Goal: Entertainment & Leisure: Browse casually

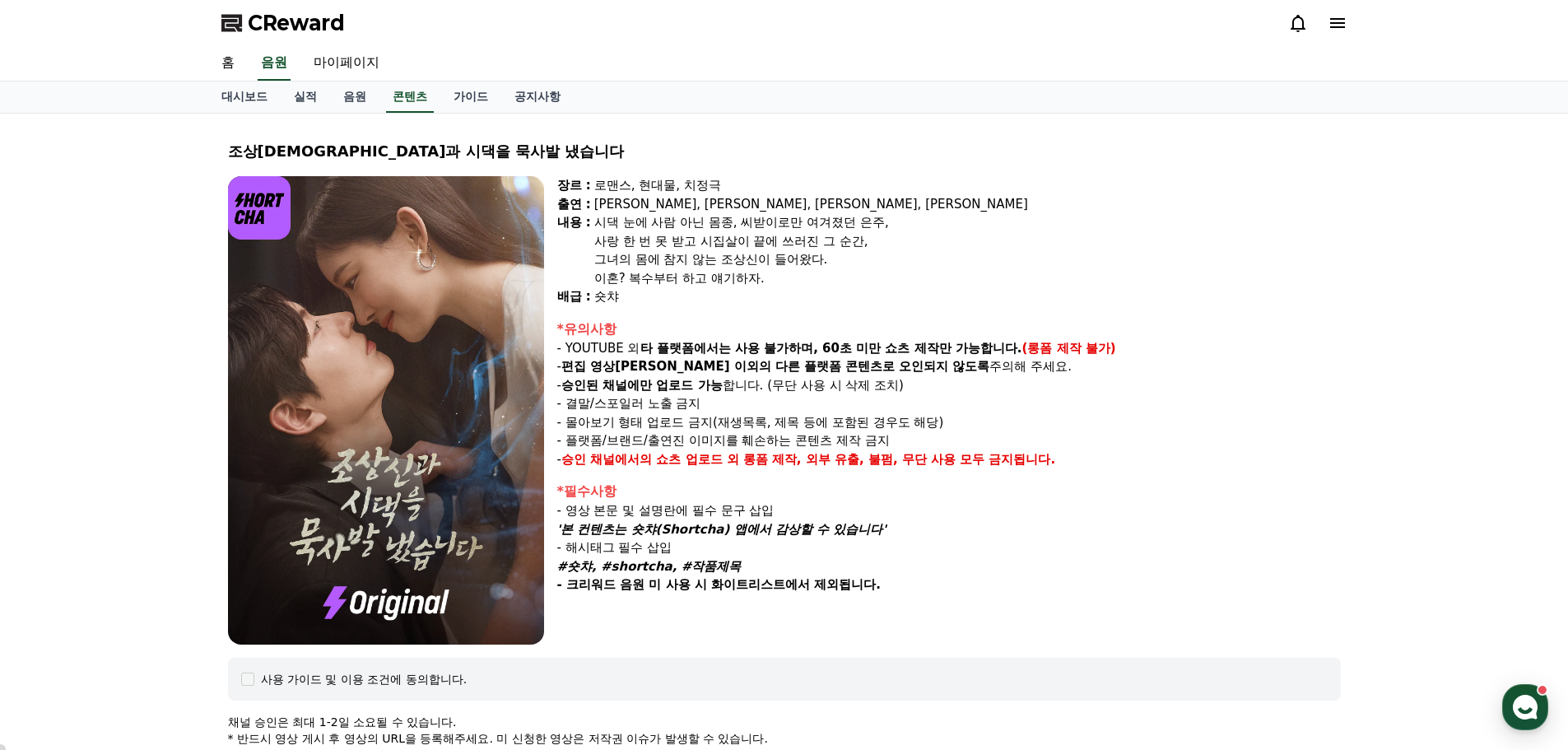
select select
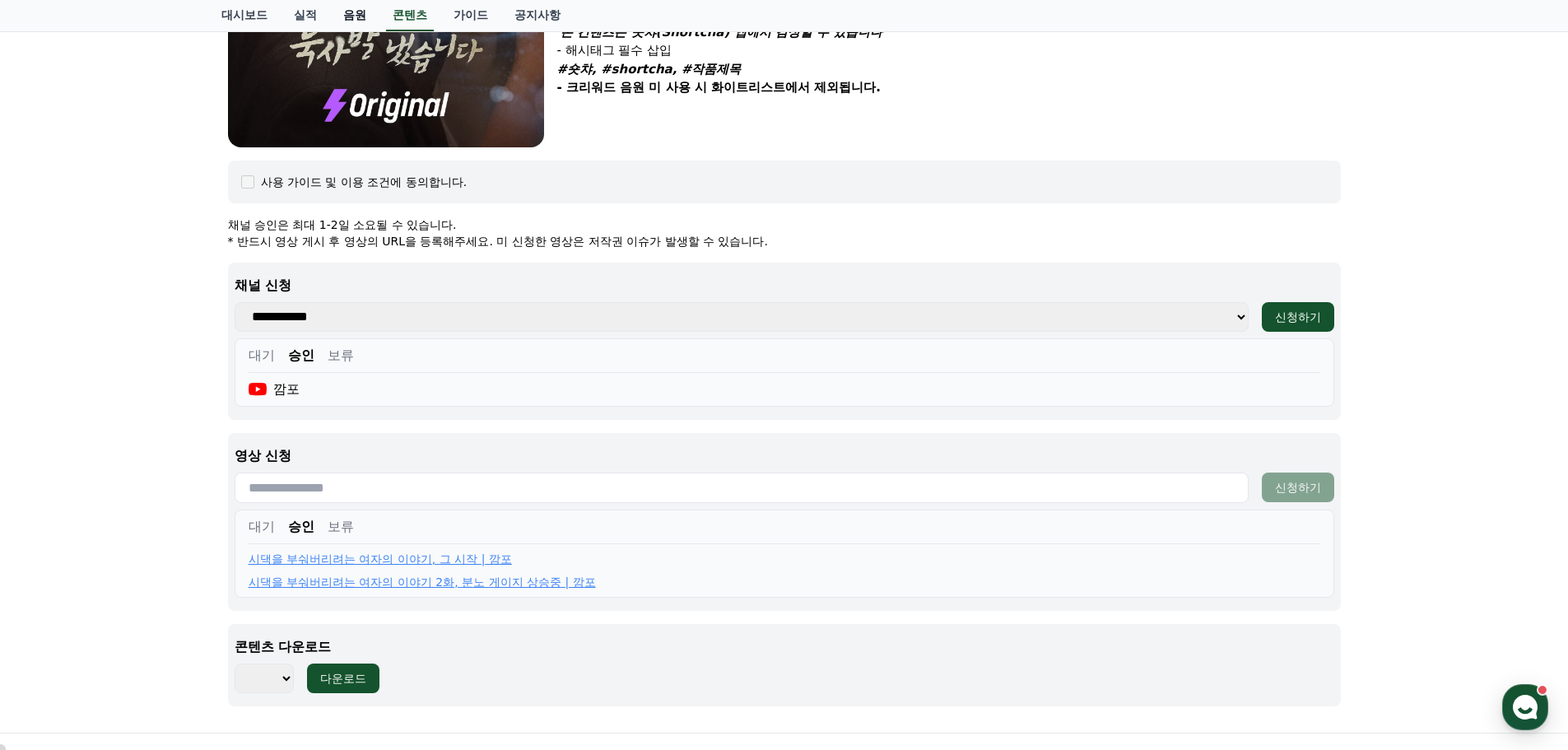
click at [351, 22] on link "음원" at bounding box center [355, 16] width 50 height 32
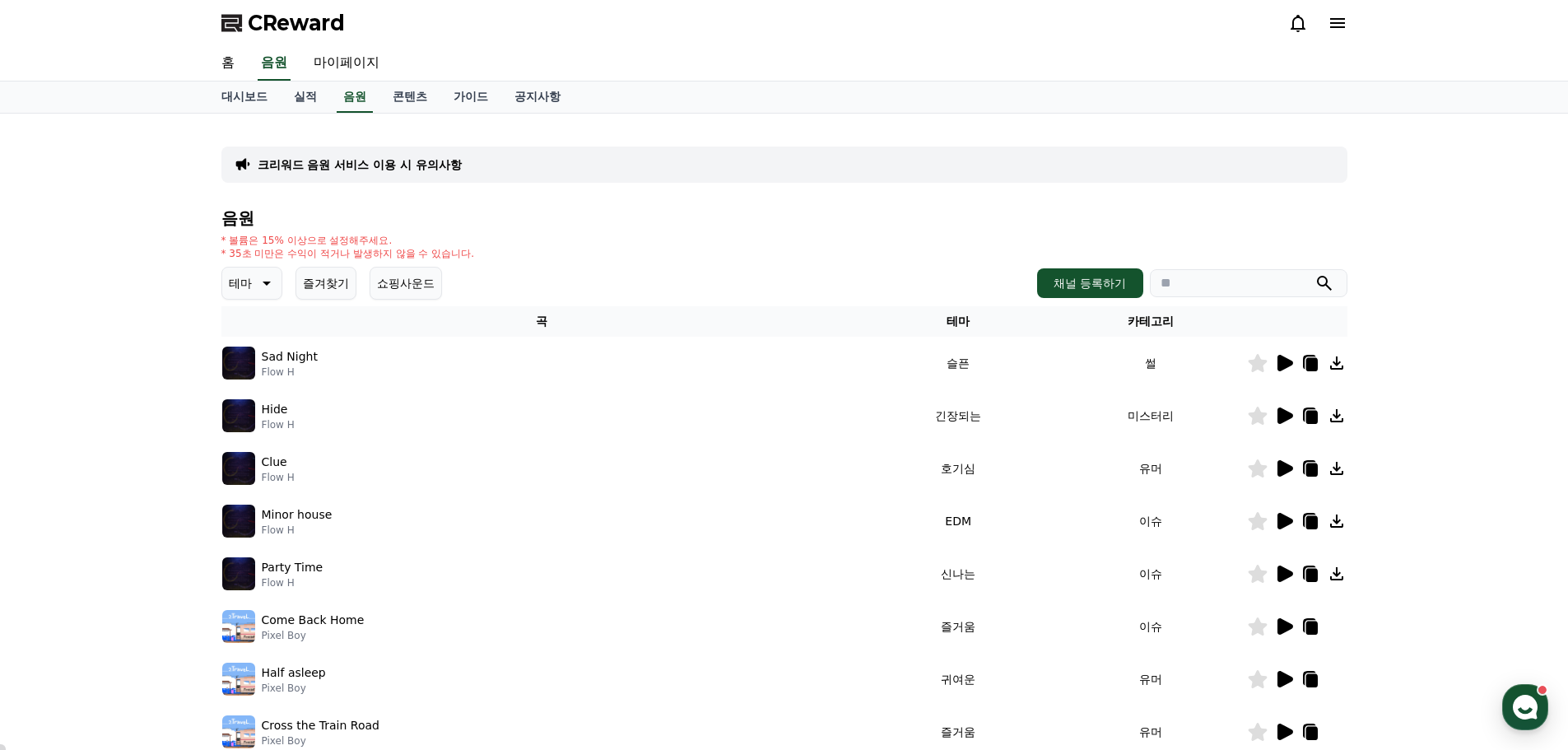
click at [1277, 368] on icon at bounding box center [1285, 363] width 16 height 17
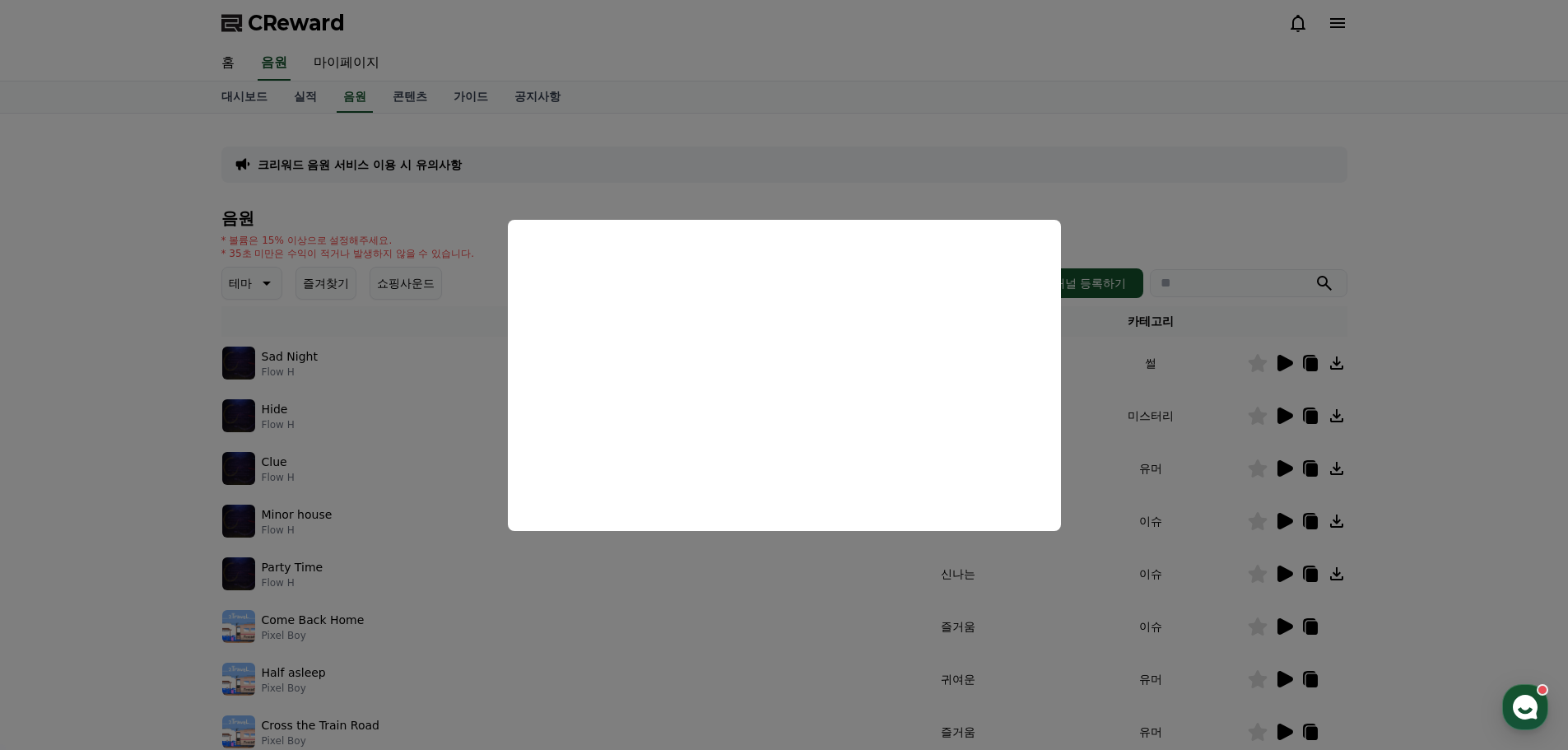
drag, startPoint x: 1293, startPoint y: 175, endPoint x: 1239, endPoint y: 196, distance: 57.9
click at [1293, 175] on button "close modal" at bounding box center [784, 375] width 1568 height 750
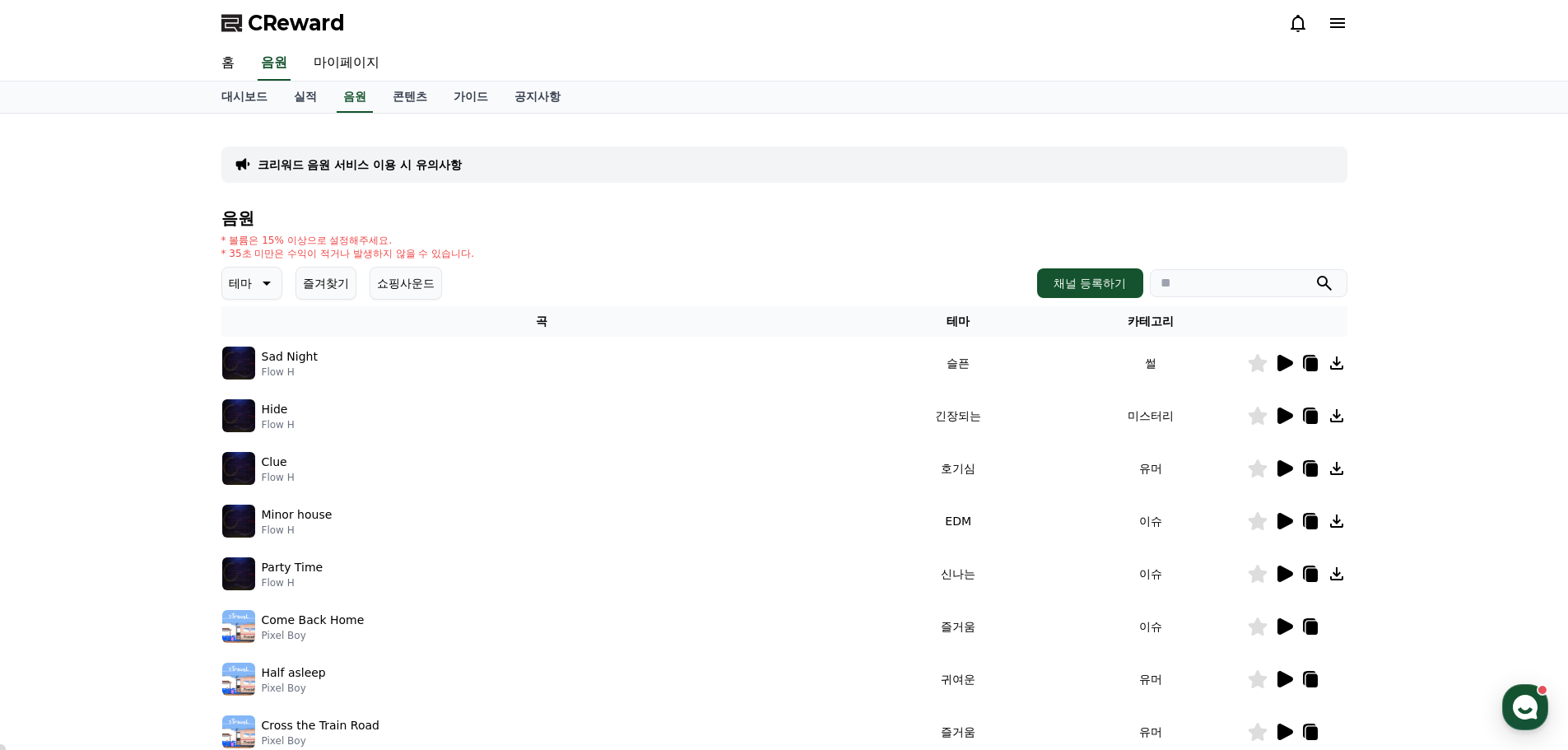
click at [257, 296] on button "테마" at bounding box center [251, 283] width 60 height 33
click at [257, 377] on button "드라마틱" at bounding box center [254, 383] width 60 height 37
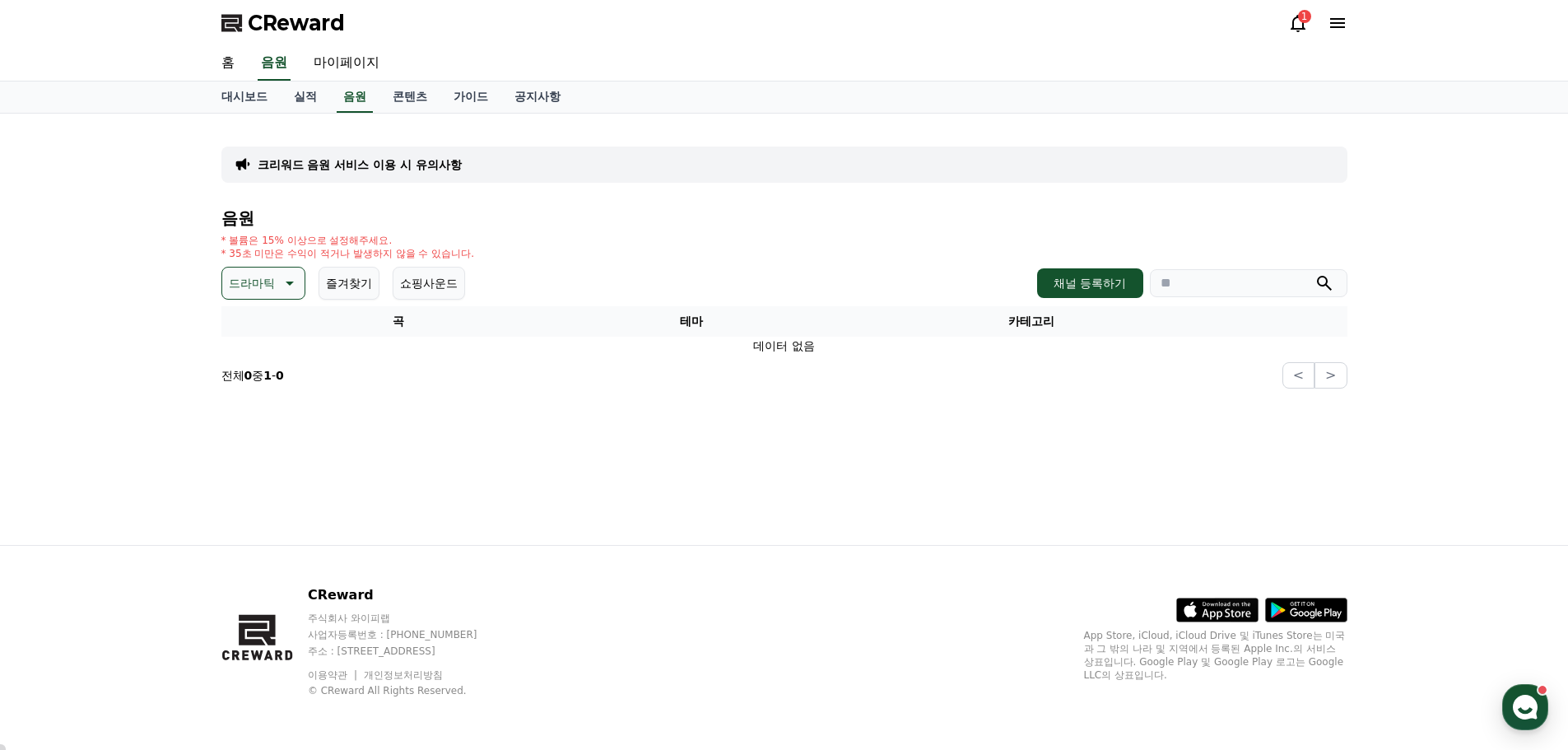
click at [239, 279] on p "드라마틱" at bounding box center [252, 283] width 46 height 23
click at [245, 382] on button "반전" at bounding box center [242, 379] width 37 height 37
click at [263, 278] on icon at bounding box center [265, 283] width 20 height 20
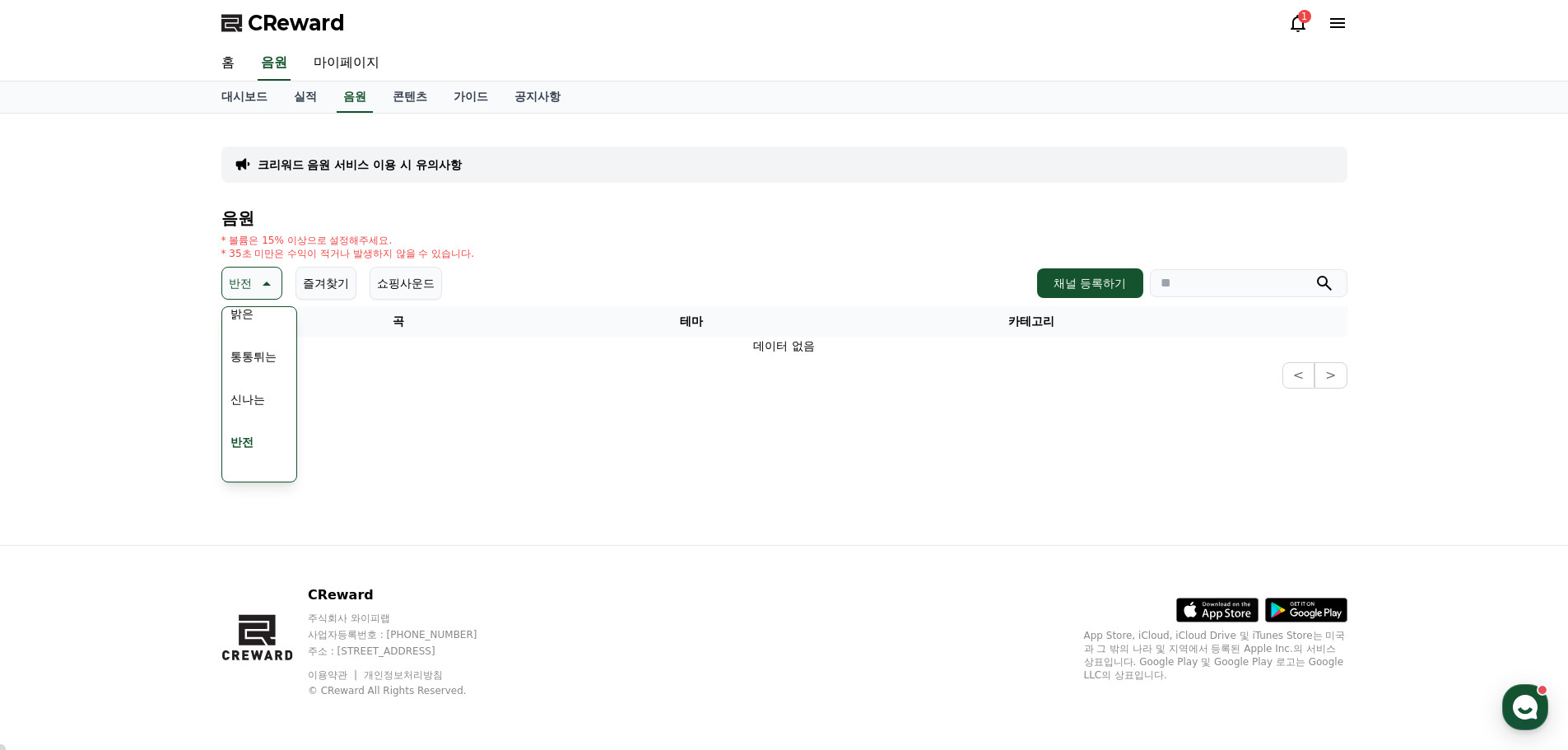
click at [696, 170] on div "크리워드 음원 서비스 이용 시 유의사항" at bounding box center [784, 165] width 1126 height 37
click at [261, 281] on icon at bounding box center [265, 283] width 20 height 20
click at [269, 275] on icon at bounding box center [265, 283] width 20 height 20
click at [248, 334] on button "전체" at bounding box center [242, 326] width 37 height 37
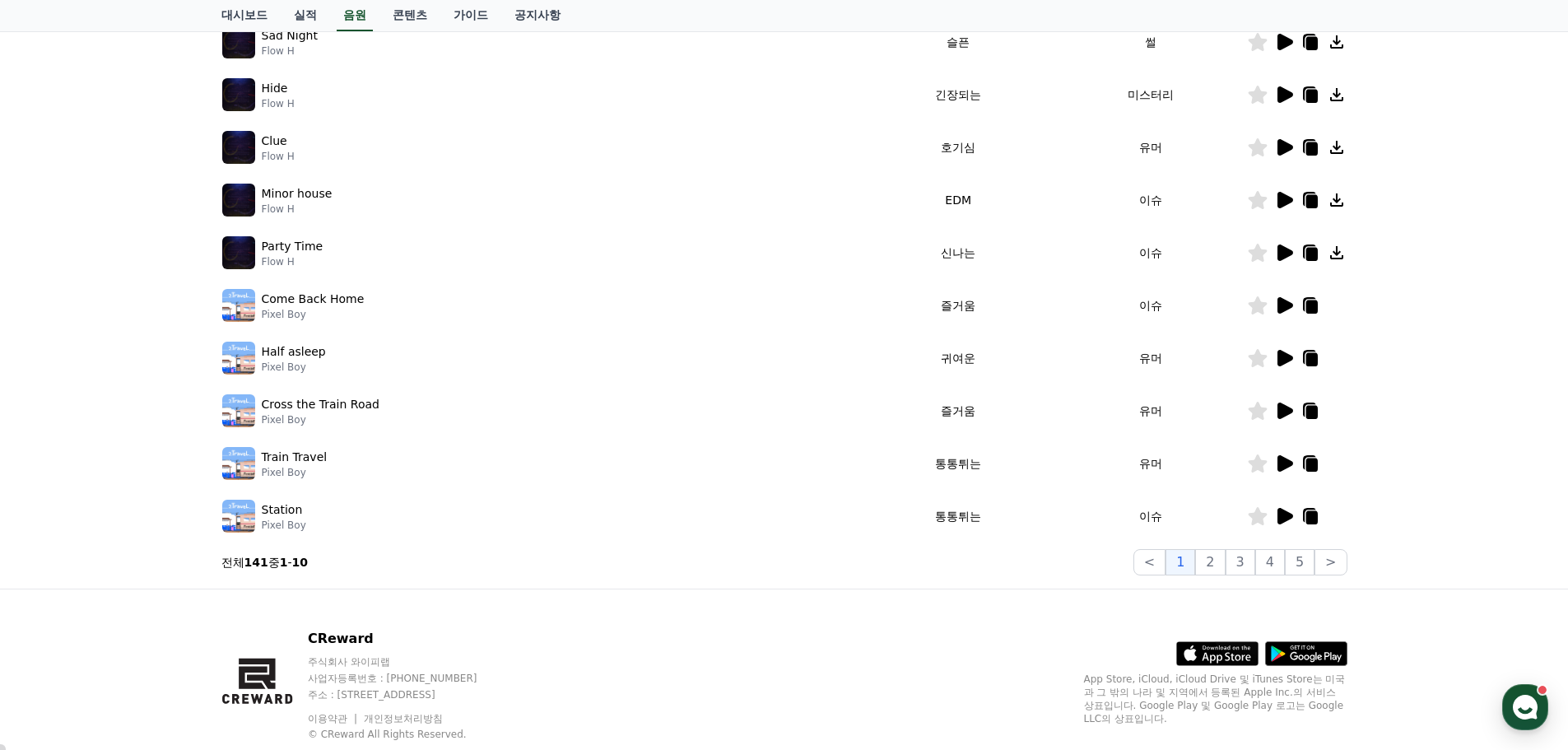
scroll to position [329, 0]
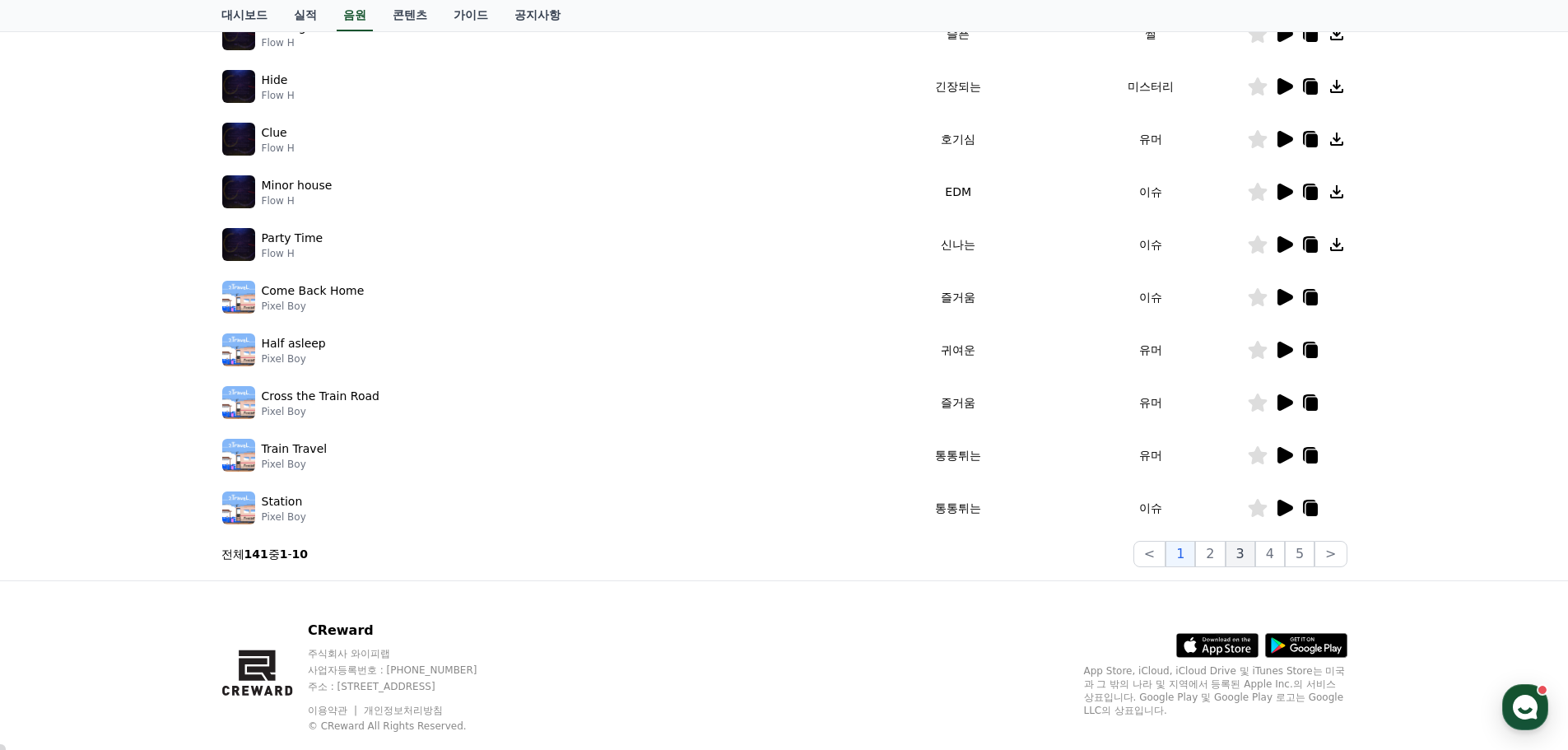
click at [1233, 557] on button "3" at bounding box center [1240, 554] width 30 height 27
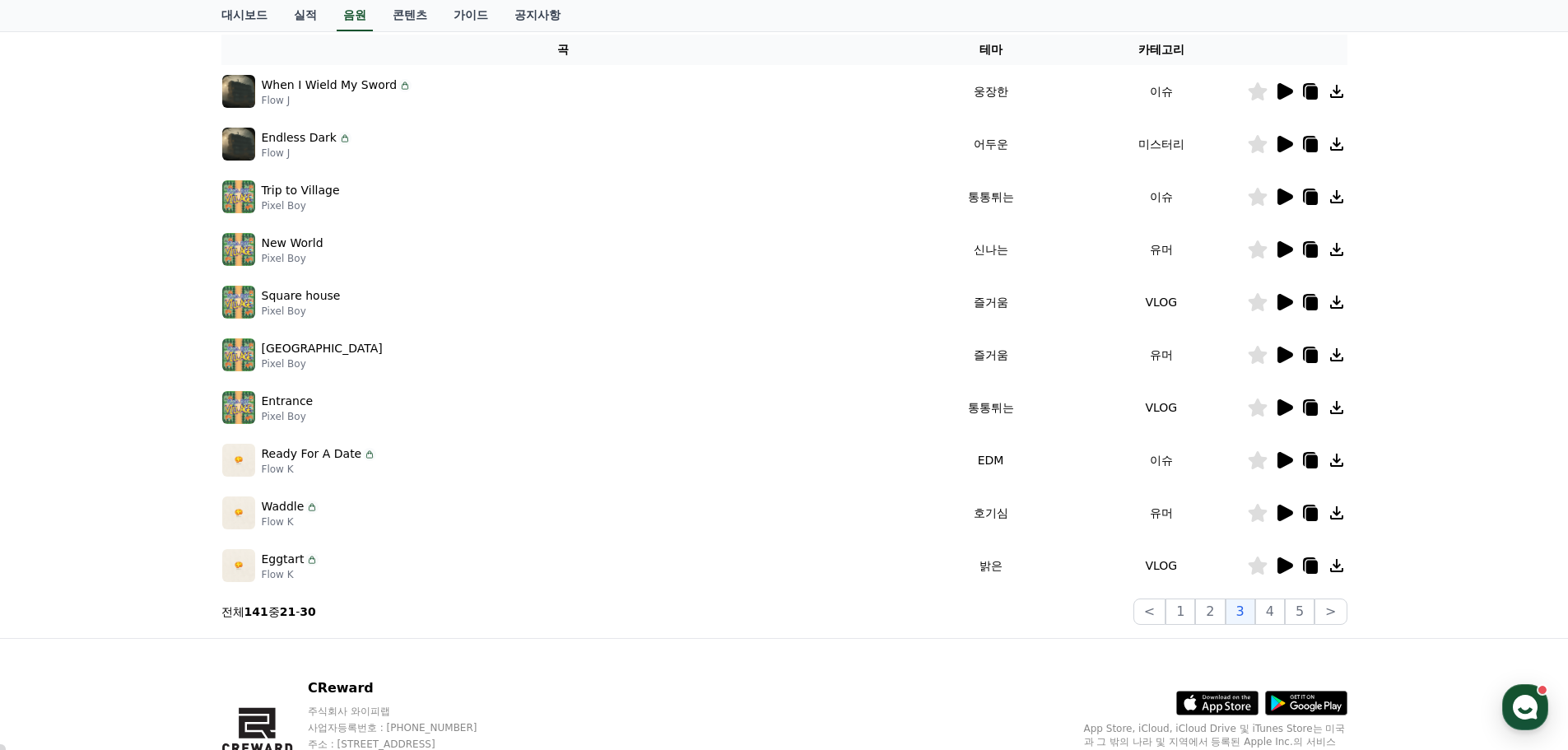
scroll to position [247, 0]
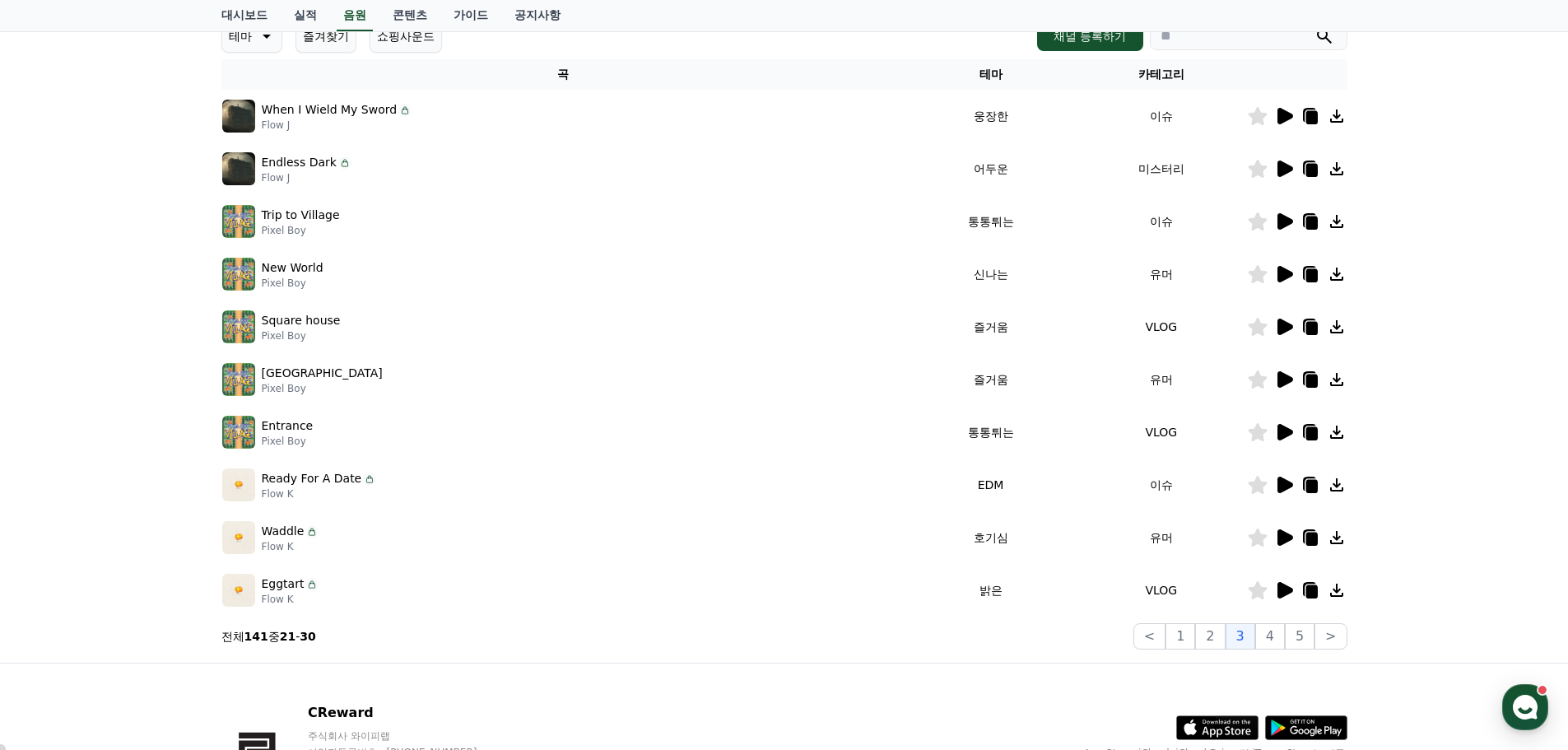
click at [1283, 535] on icon at bounding box center [1285, 537] width 16 height 17
click at [1283, 535] on button "close modal" at bounding box center [784, 375] width 1568 height 750
click at [1281, 434] on icon at bounding box center [1285, 432] width 16 height 17
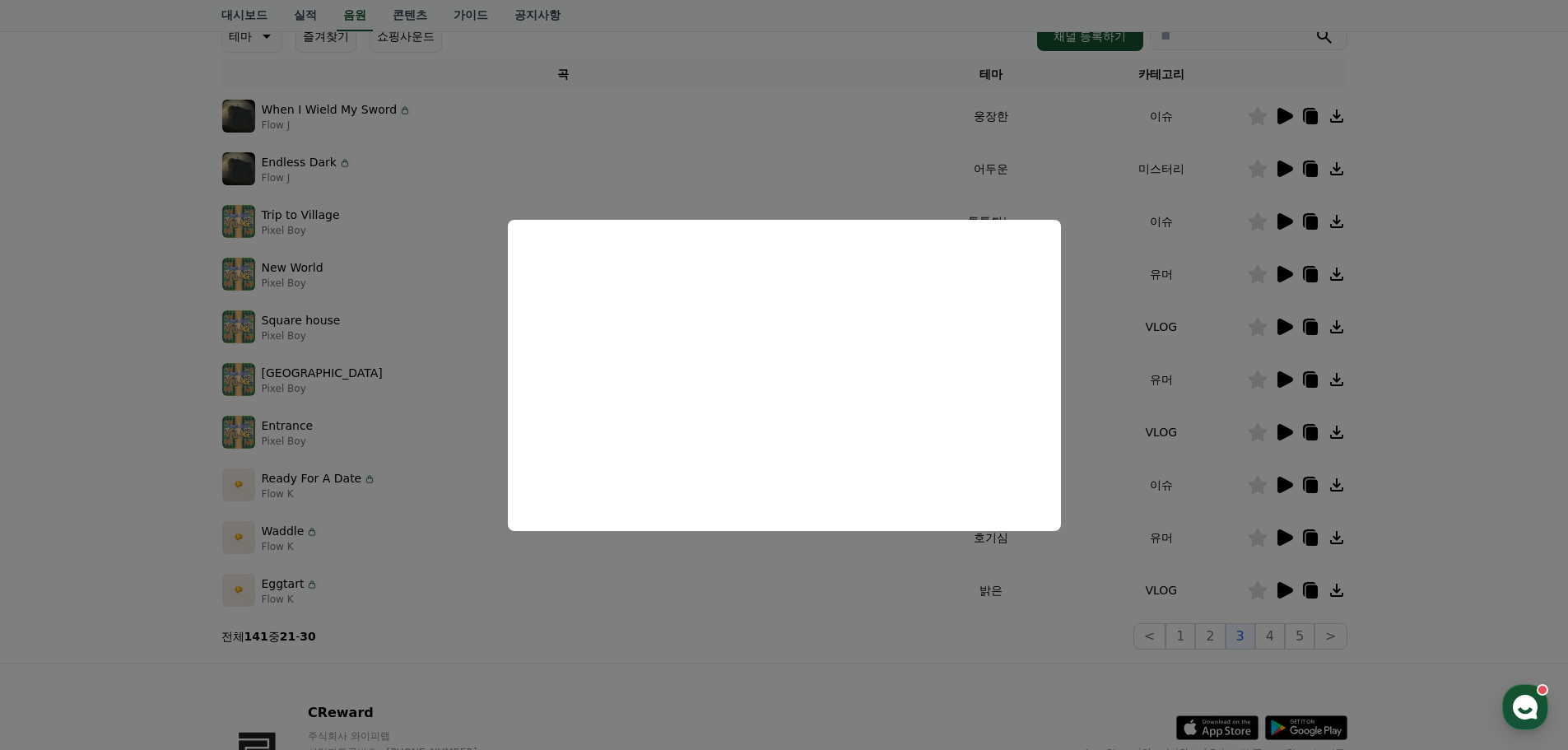
click at [1426, 372] on button "close modal" at bounding box center [784, 375] width 1568 height 750
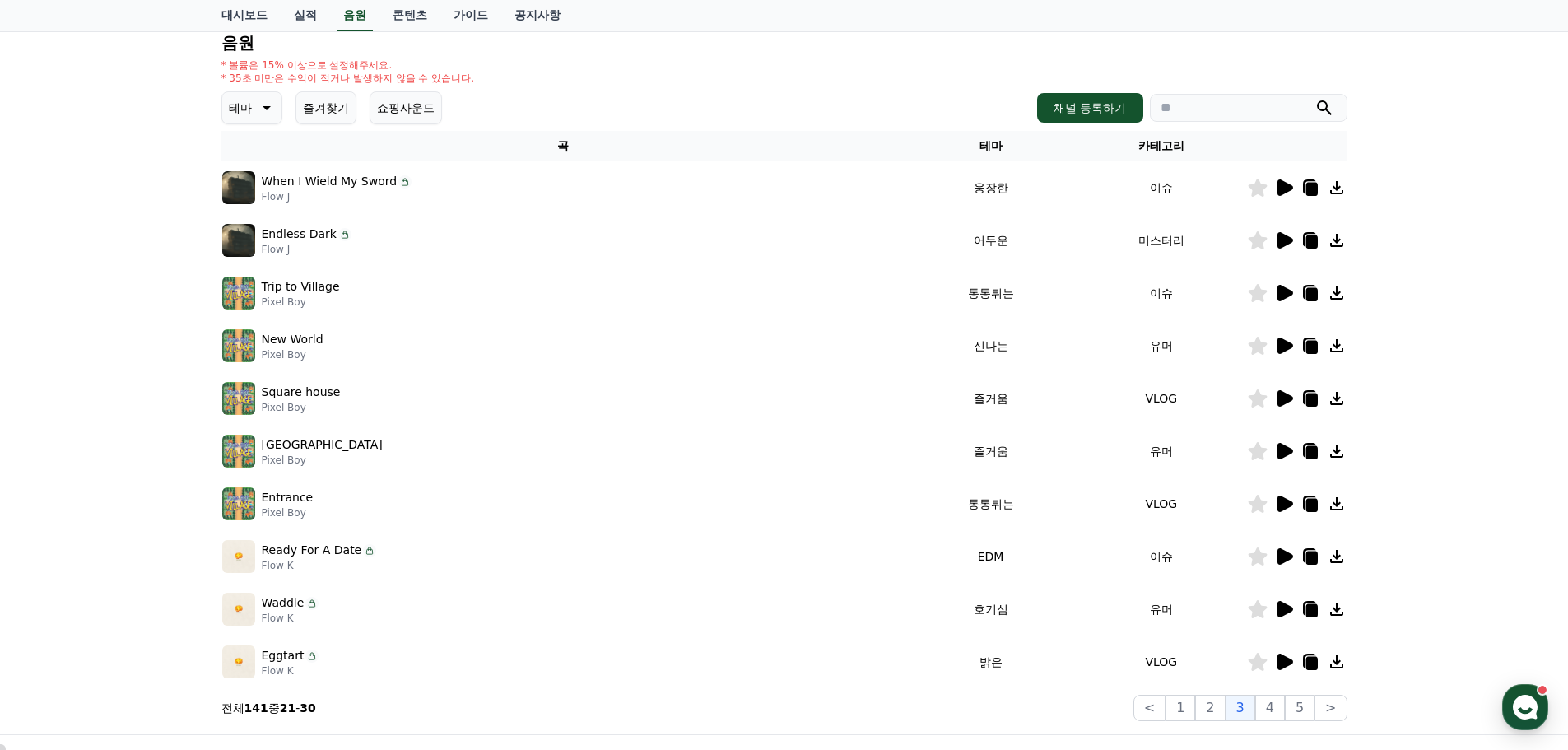
scroll to position [82, 0]
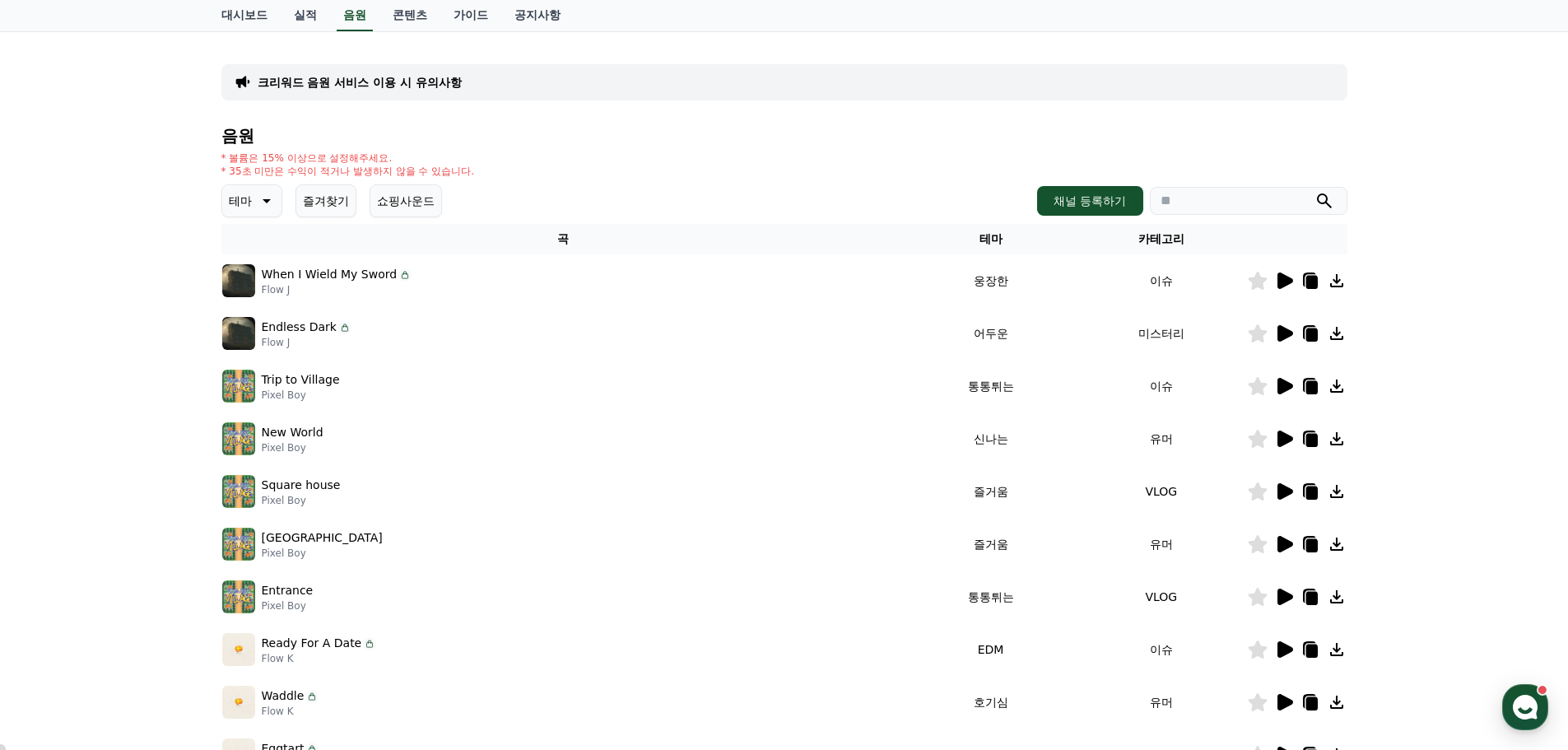
click at [1287, 329] on icon at bounding box center [1283, 333] width 20 height 20
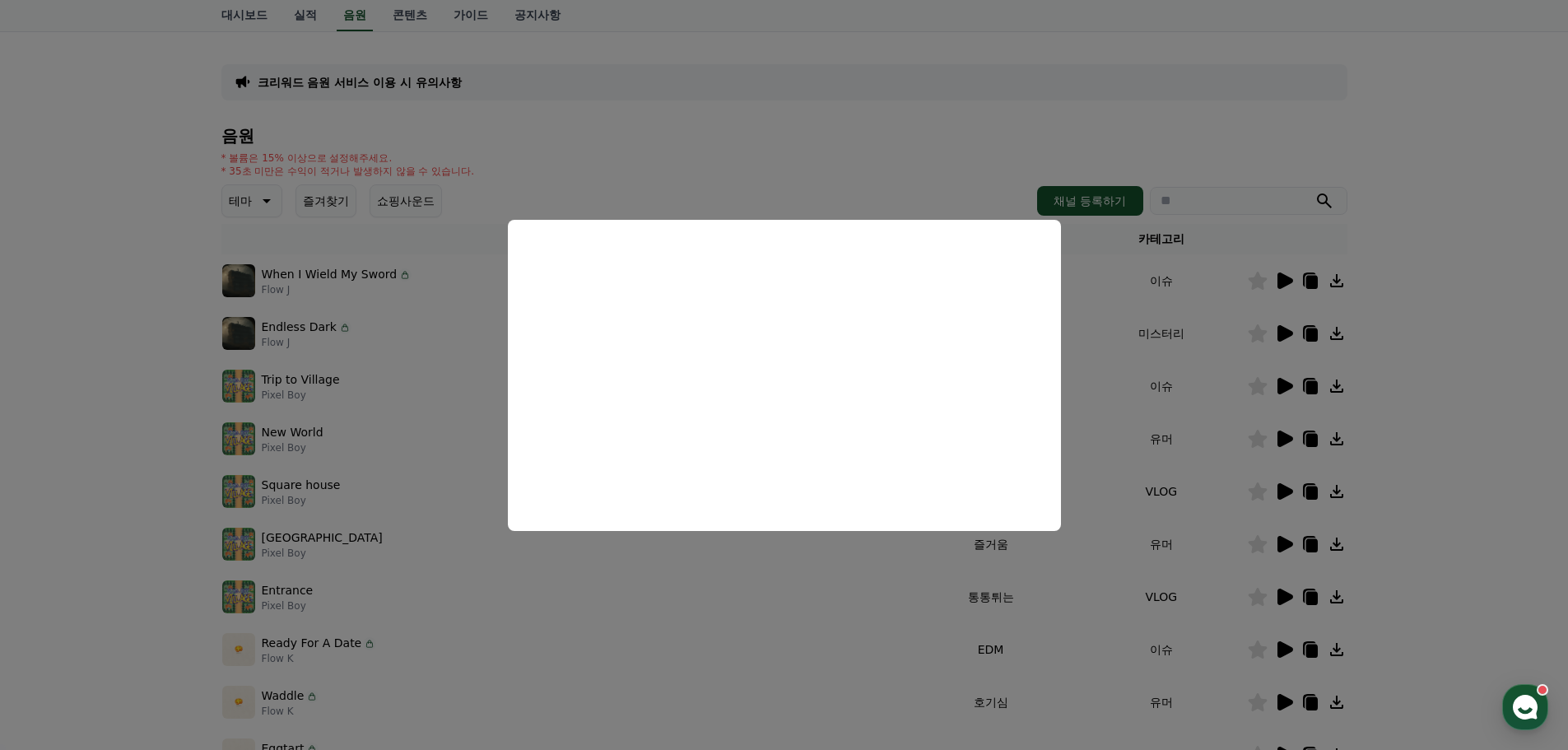
click at [1416, 318] on button "close modal" at bounding box center [784, 375] width 1568 height 750
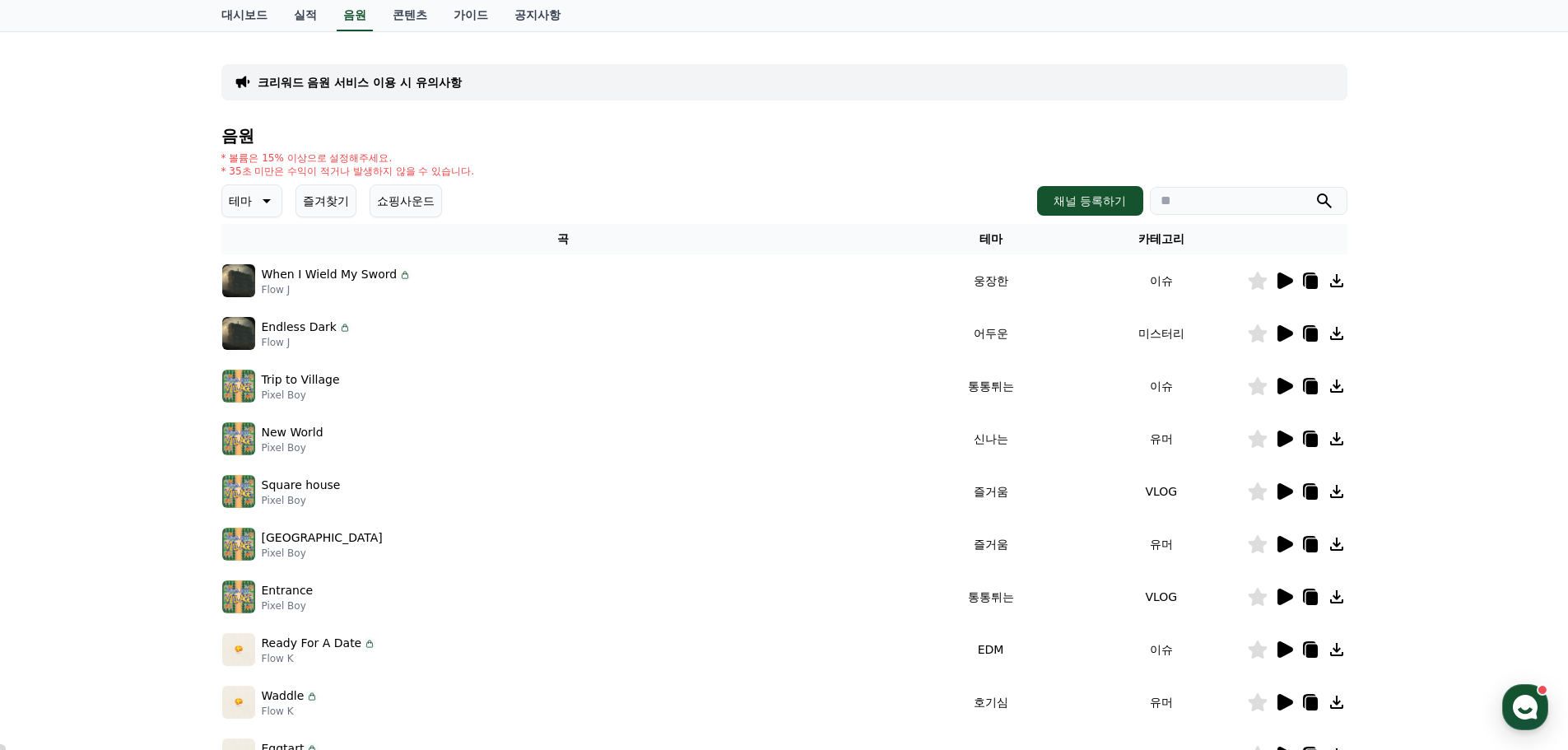
click at [1283, 277] on icon at bounding box center [1285, 281] width 16 height 17
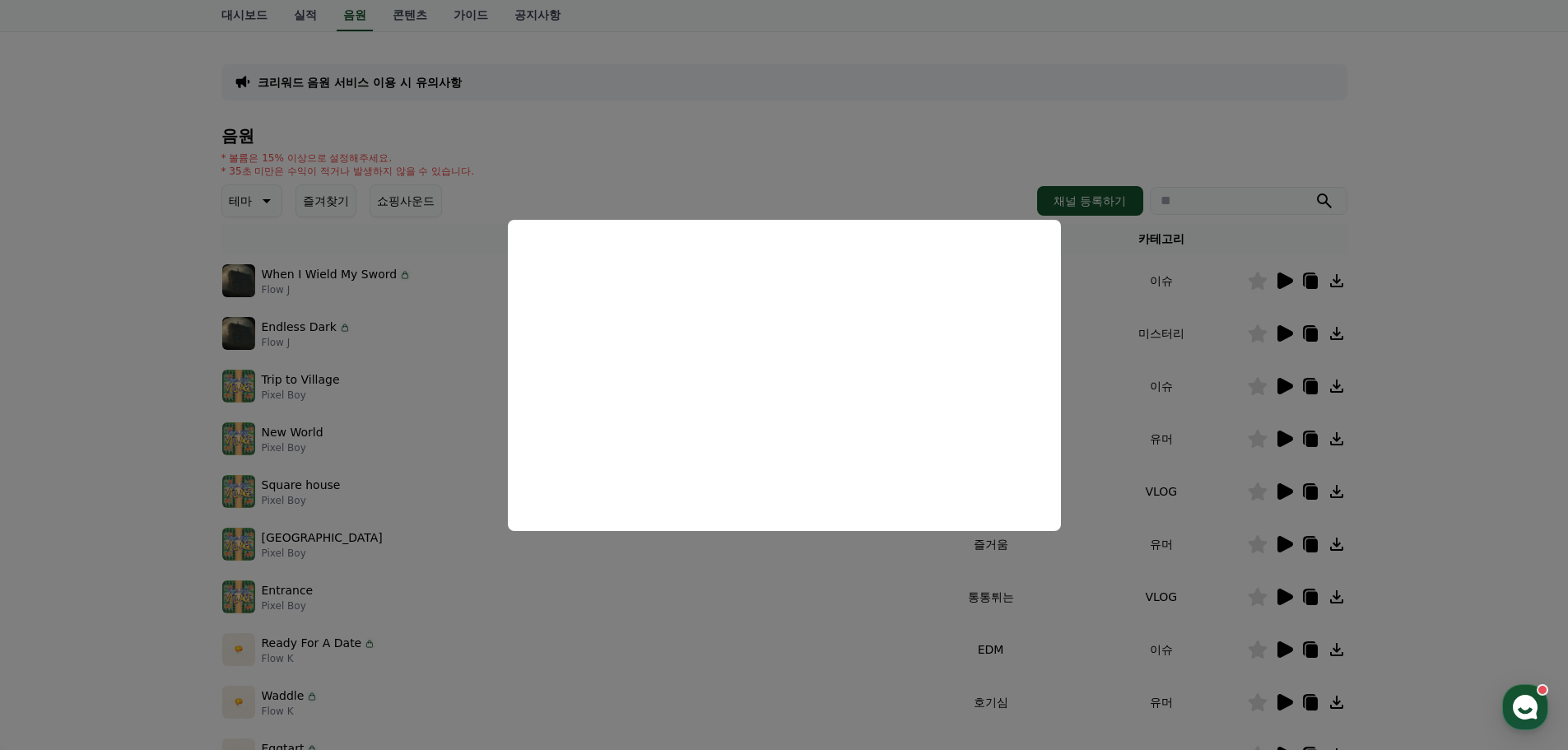
click at [1428, 366] on button "close modal" at bounding box center [784, 375] width 1568 height 750
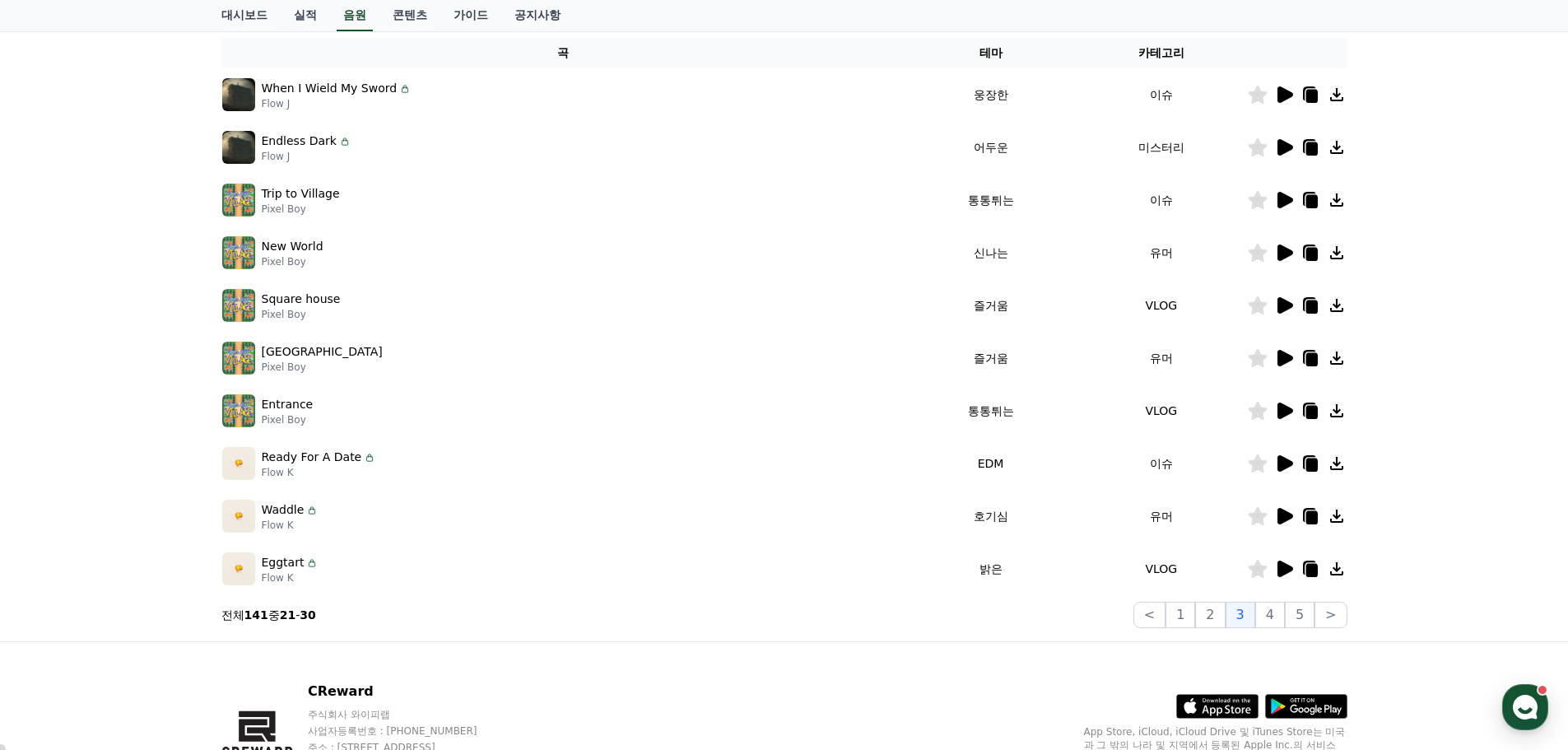
scroll to position [365, 0]
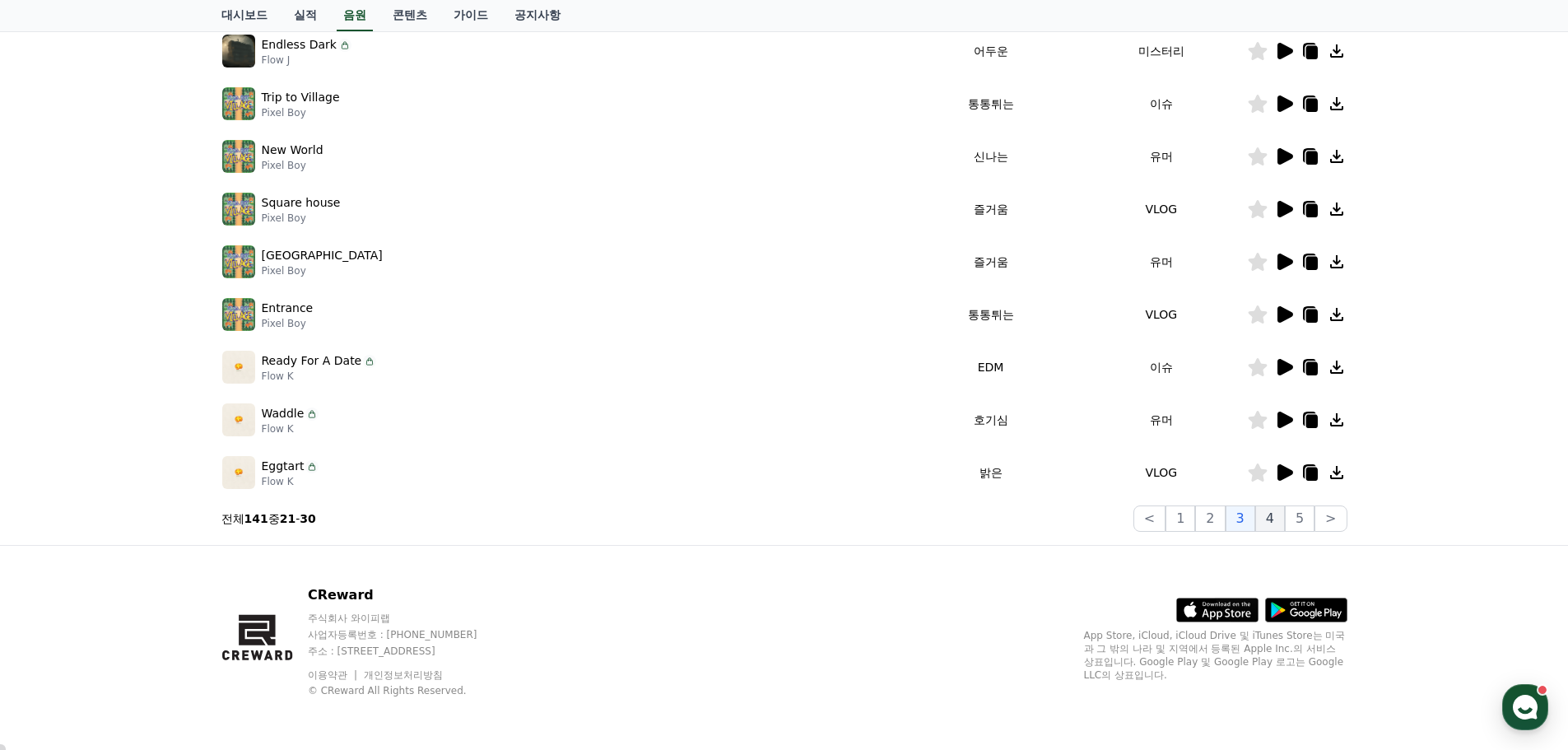
click at [1274, 518] on button "4" at bounding box center [1269, 518] width 30 height 27
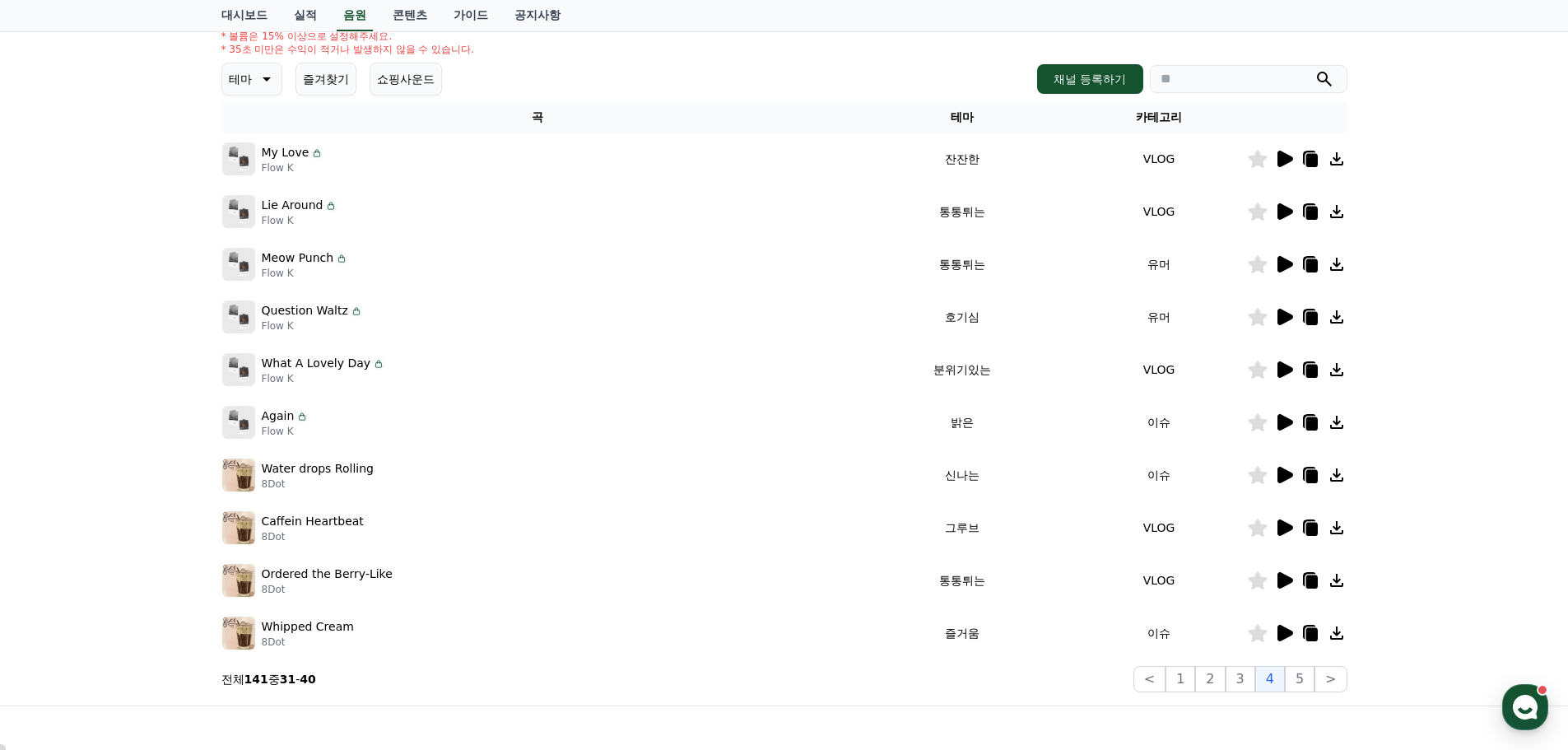
scroll to position [200, 0]
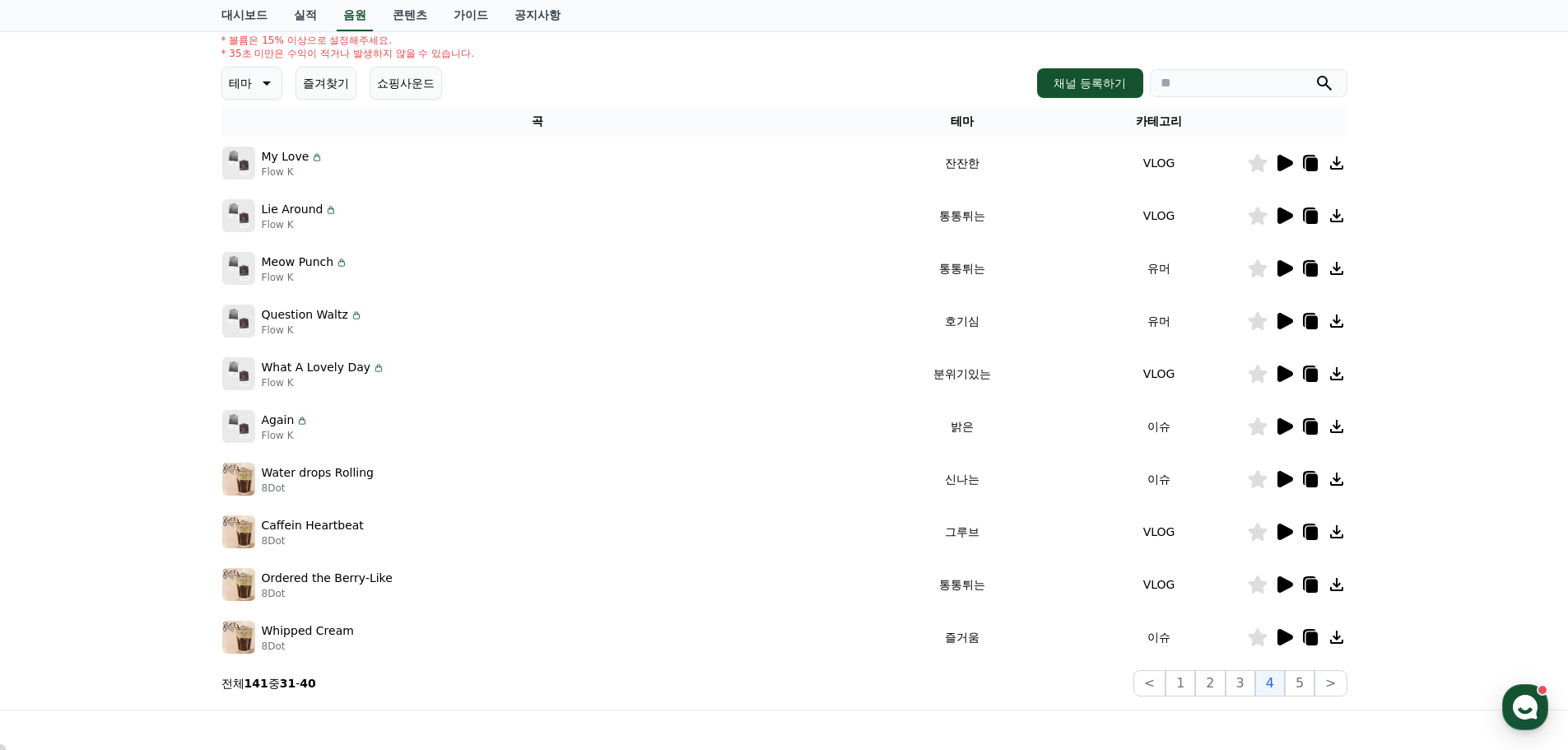
click at [1284, 486] on icon at bounding box center [1283, 479] width 20 height 20
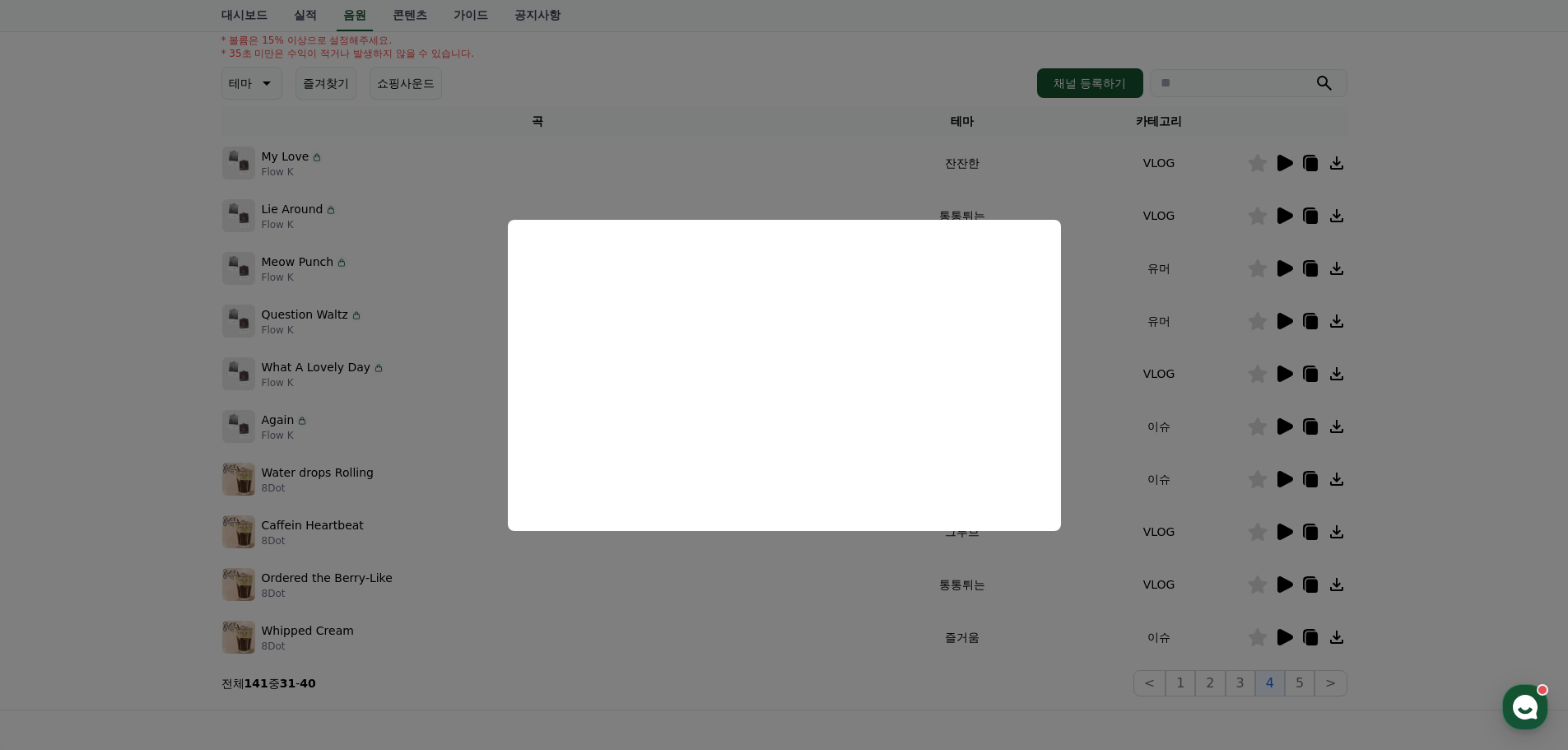
click at [1466, 420] on button "close modal" at bounding box center [784, 375] width 1568 height 750
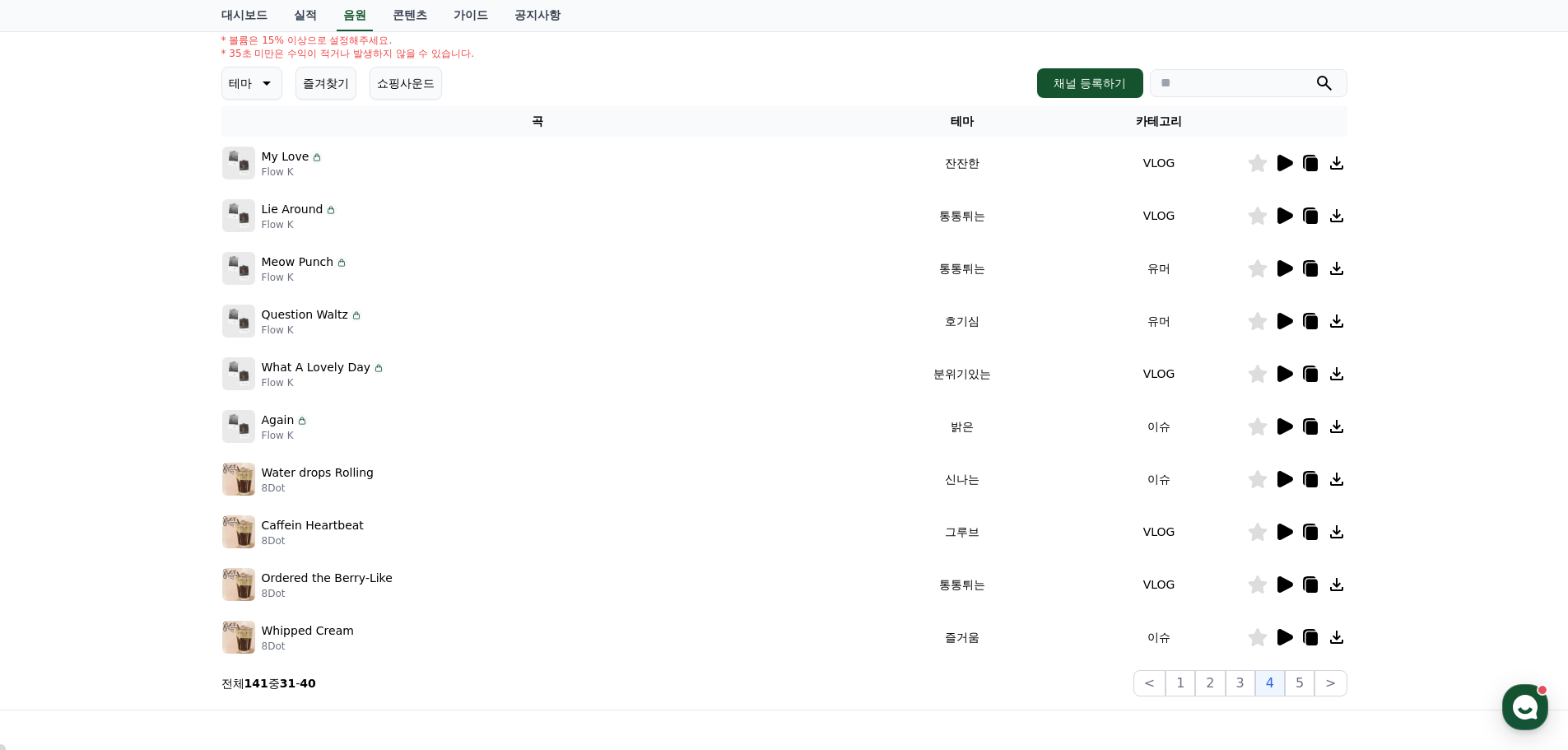
click at [1287, 426] on icon at bounding box center [1285, 426] width 16 height 17
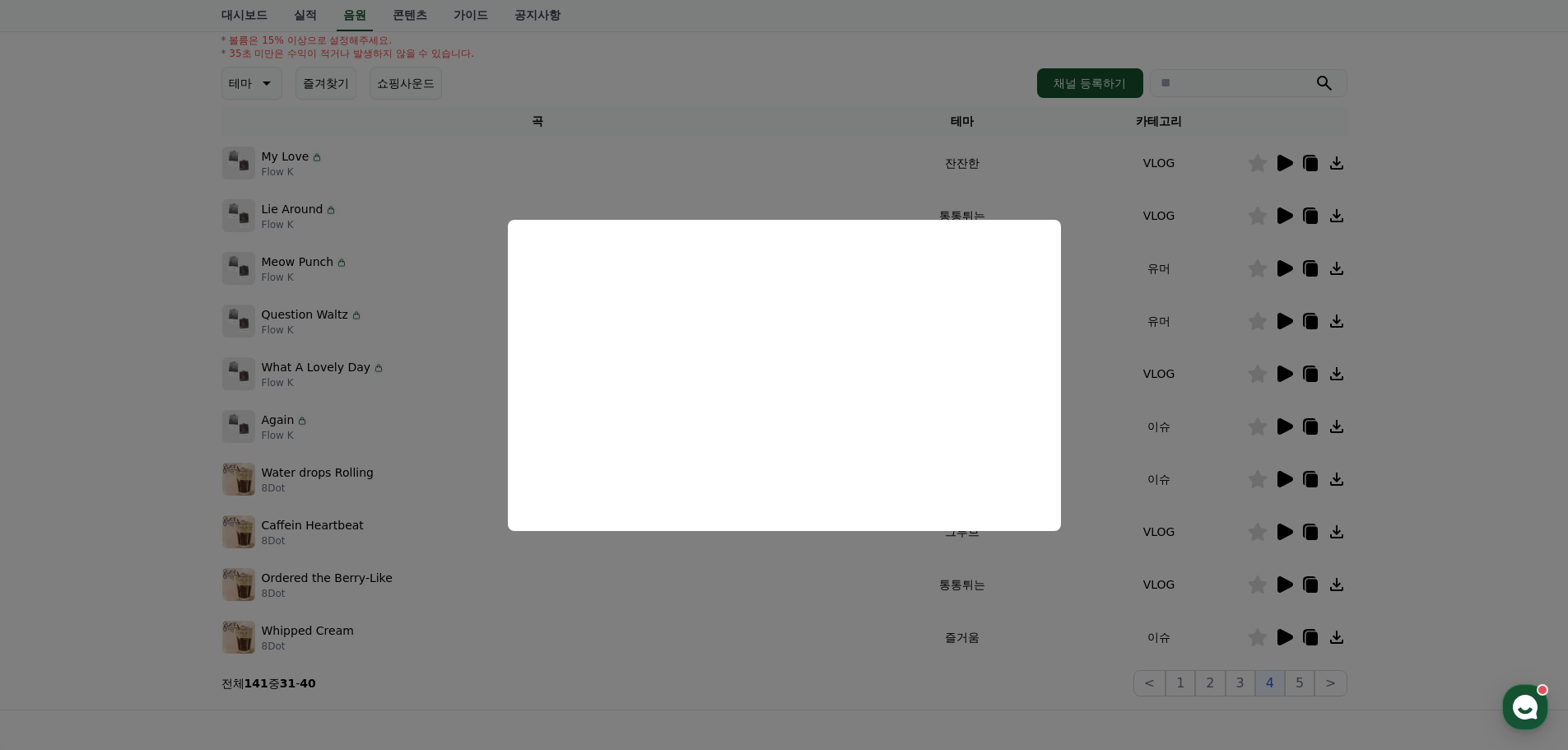
click at [1457, 307] on button "close modal" at bounding box center [784, 375] width 1568 height 750
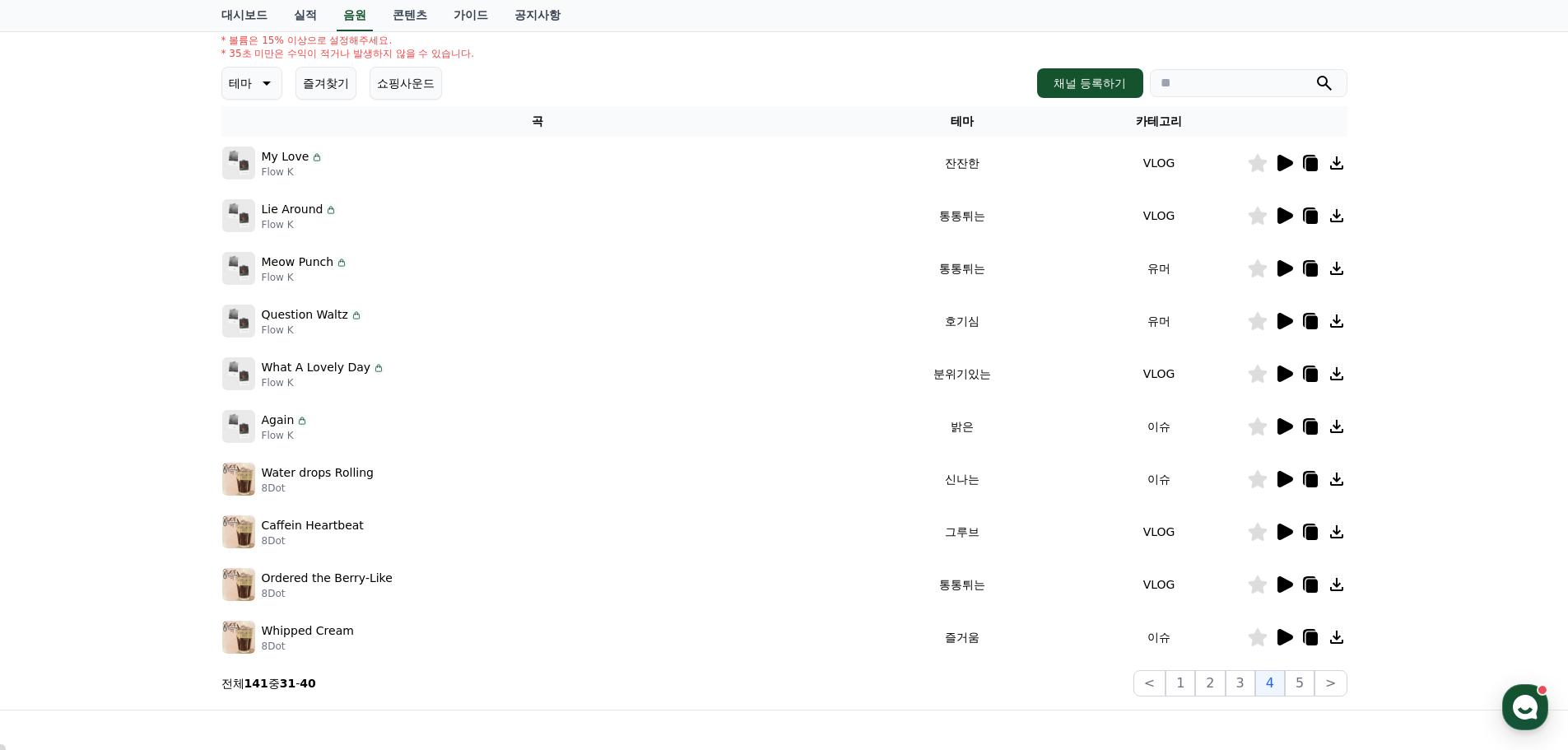
click at [1288, 158] on icon at bounding box center [1283, 163] width 20 height 20
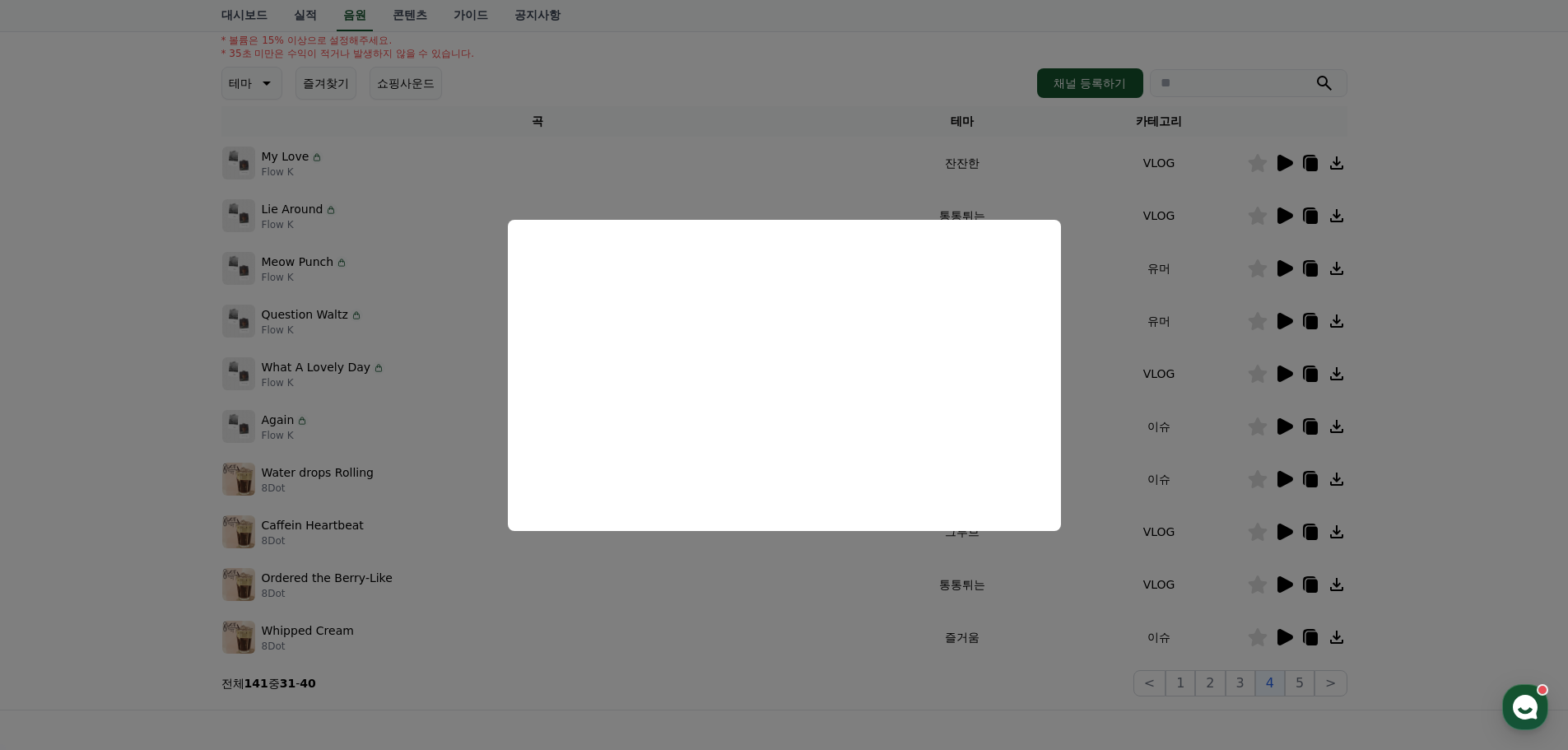
click at [1468, 299] on button "close modal" at bounding box center [784, 375] width 1568 height 750
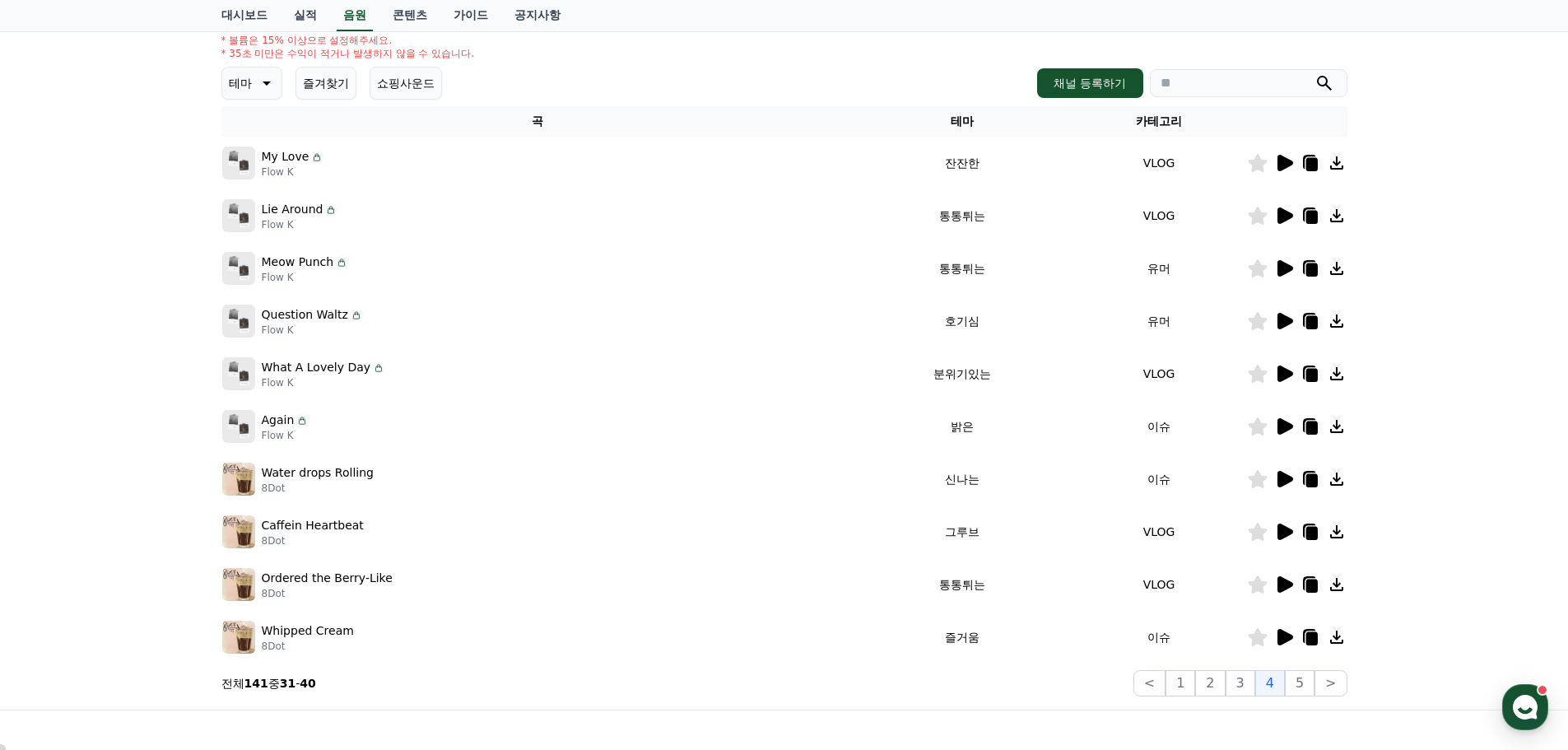
click at [1288, 212] on icon at bounding box center [1285, 215] width 16 height 17
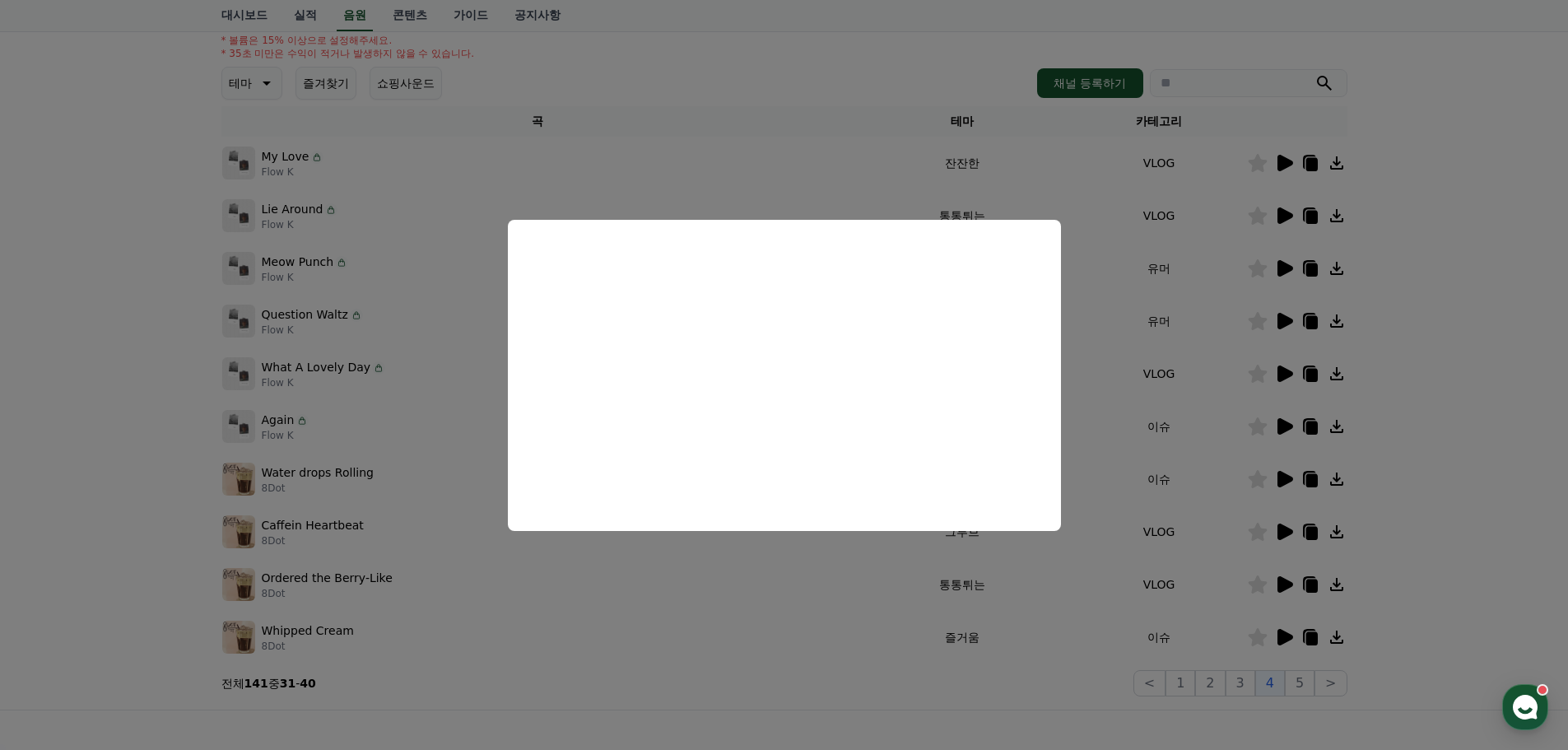
click at [1445, 316] on button "close modal" at bounding box center [784, 375] width 1568 height 750
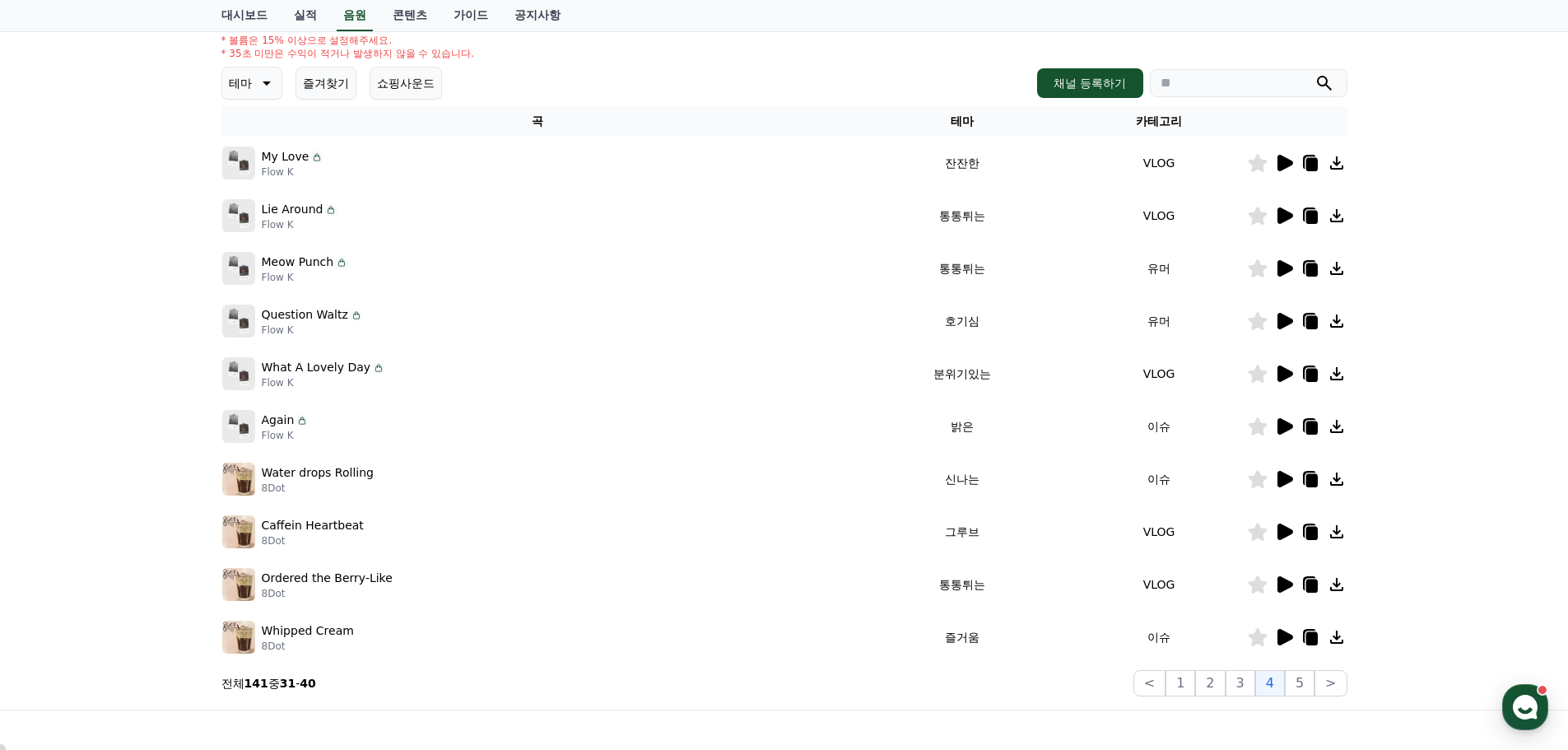
click at [1281, 373] on icon at bounding box center [1285, 373] width 16 height 17
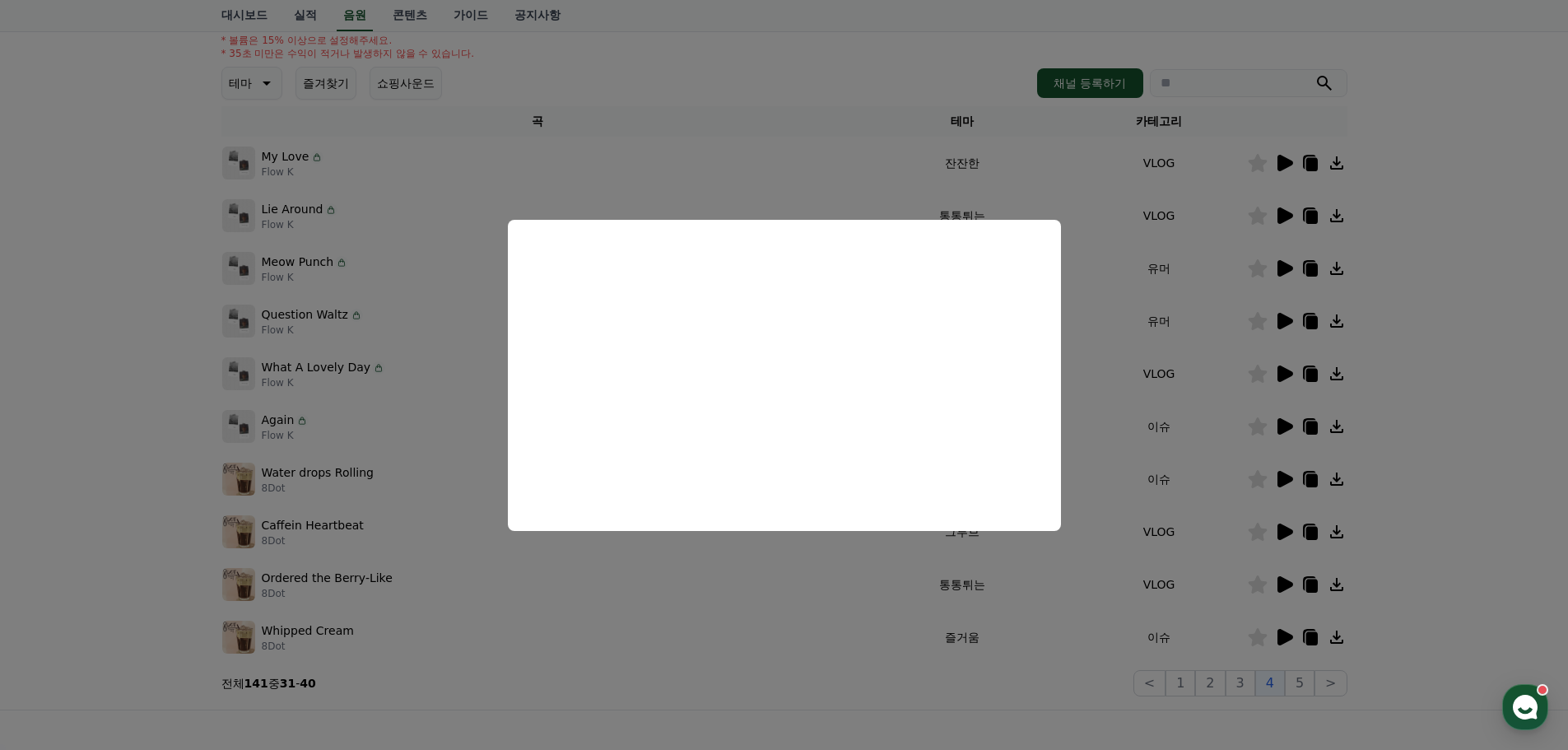
click at [1410, 452] on button "close modal" at bounding box center [784, 375] width 1568 height 750
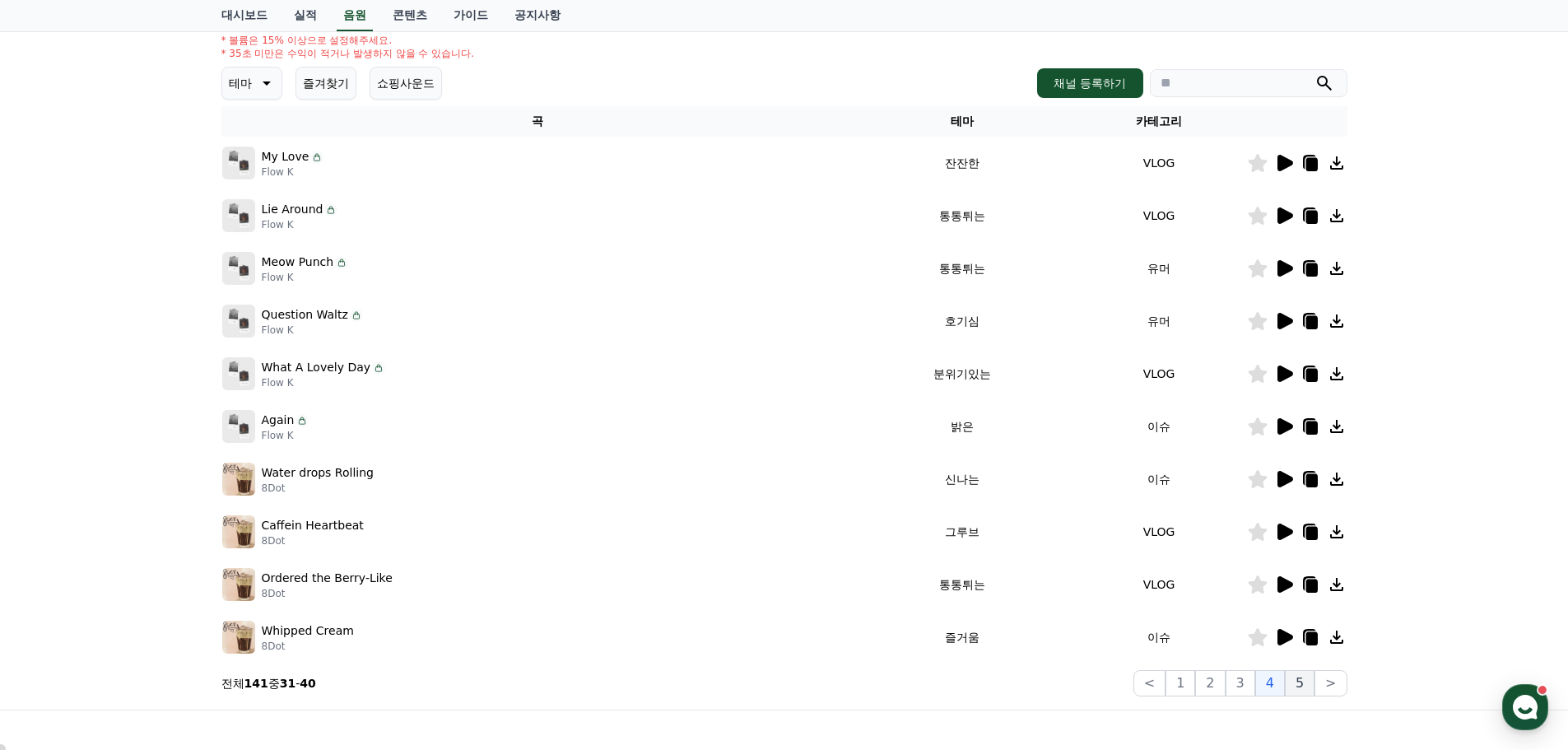
click at [1302, 681] on button "5" at bounding box center [1299, 683] width 30 height 27
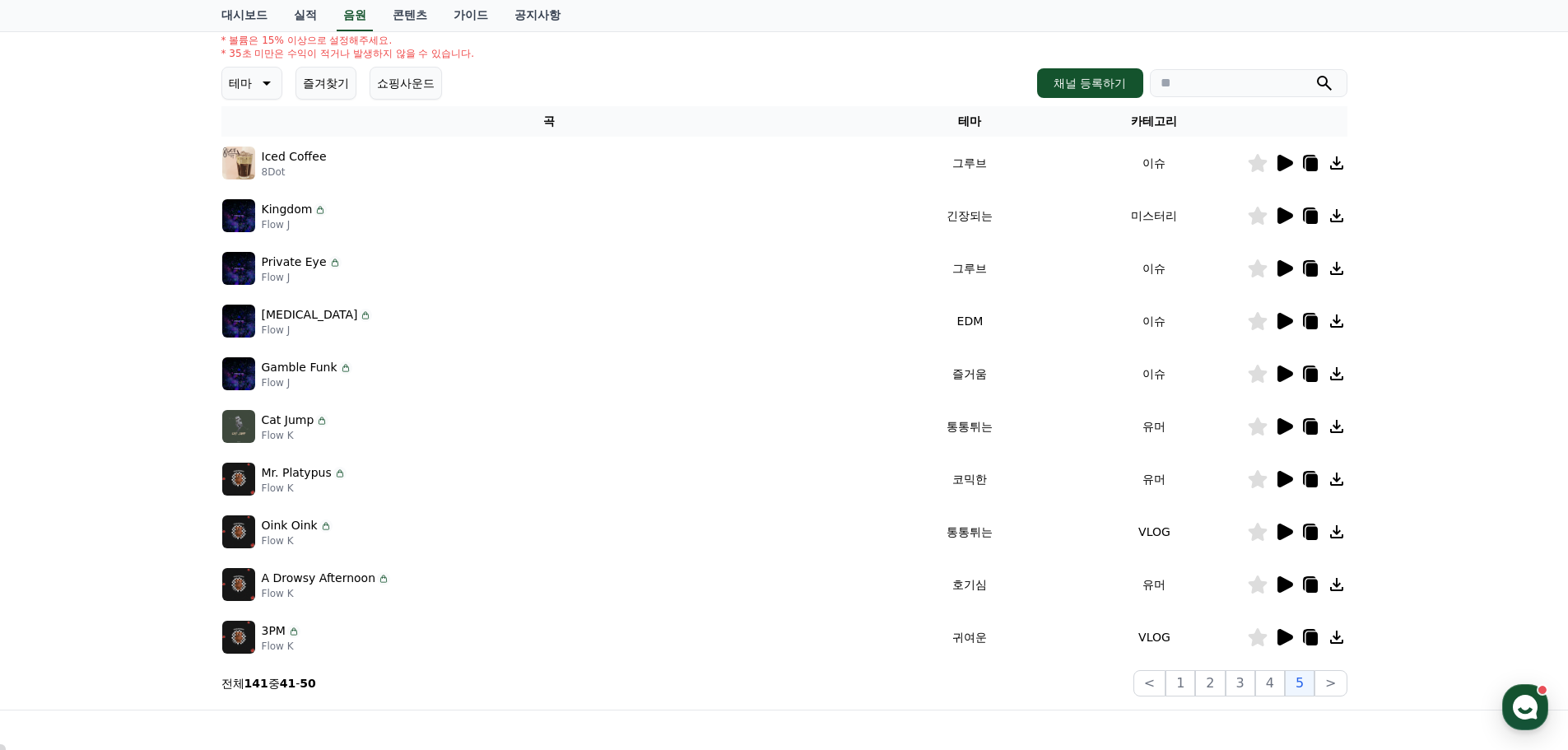
click at [1298, 210] on div at bounding box center [1297, 215] width 99 height 20
click at [1282, 219] on icon at bounding box center [1285, 215] width 16 height 17
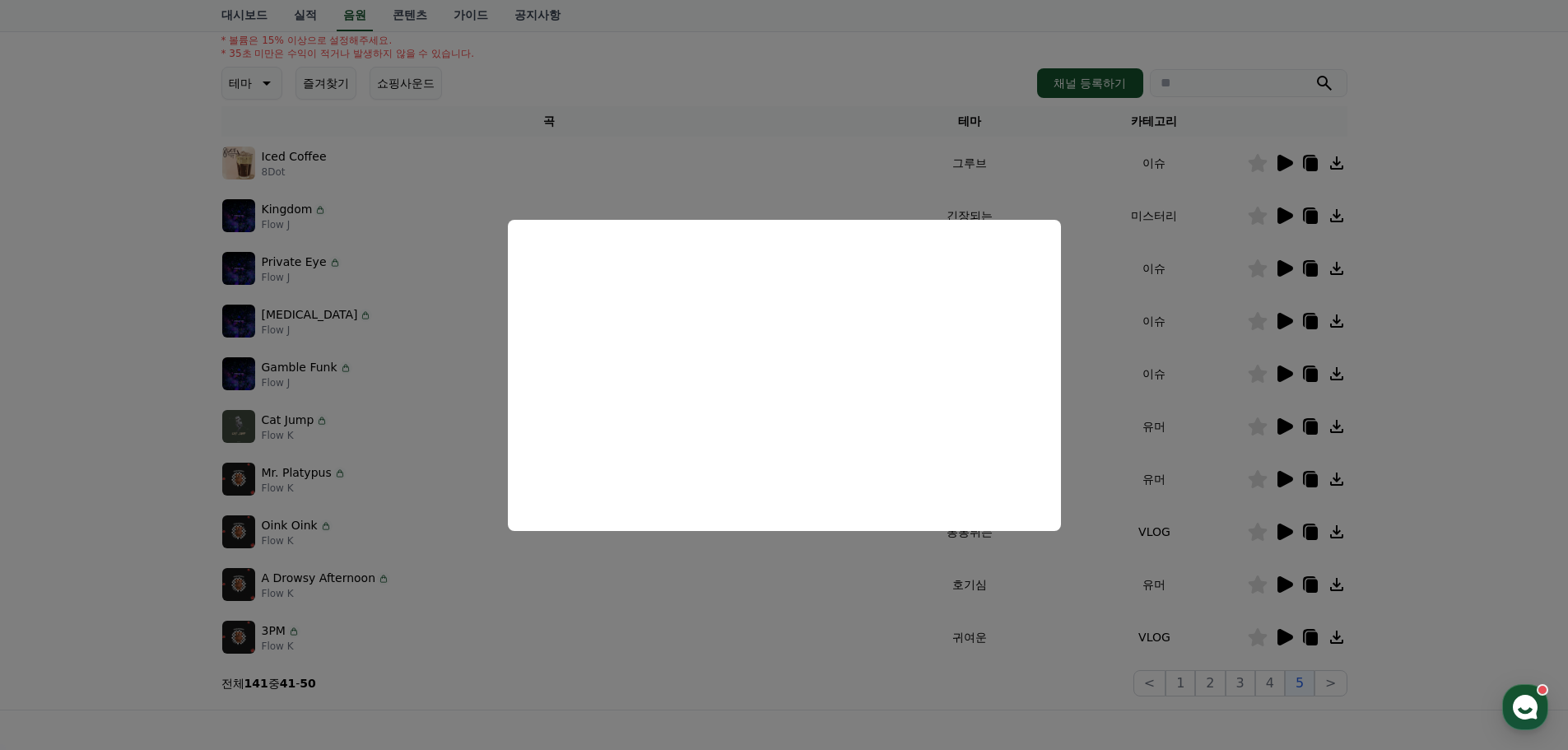
click at [1437, 214] on button "close modal" at bounding box center [784, 375] width 1568 height 750
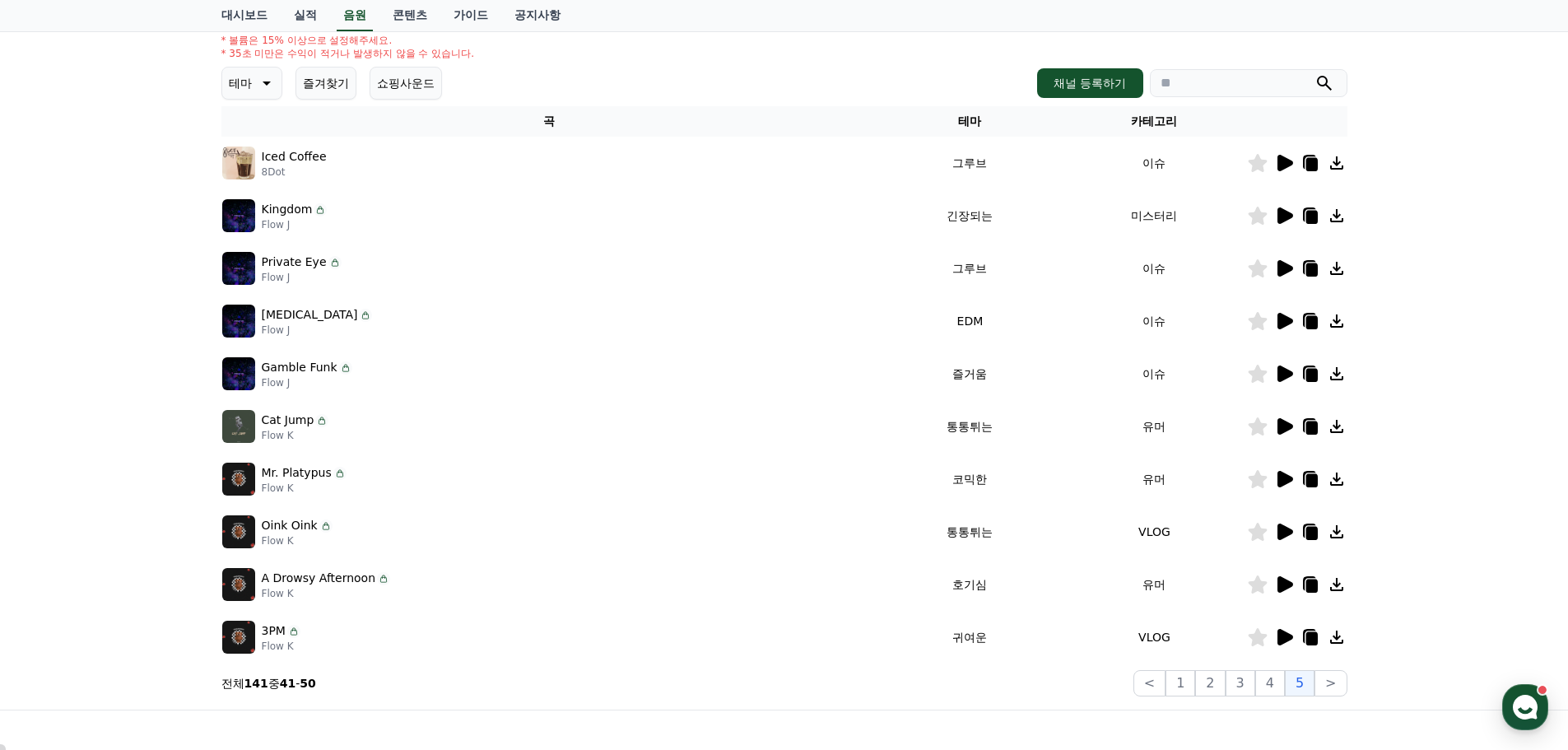
click at [1285, 153] on icon at bounding box center [1283, 163] width 20 height 20
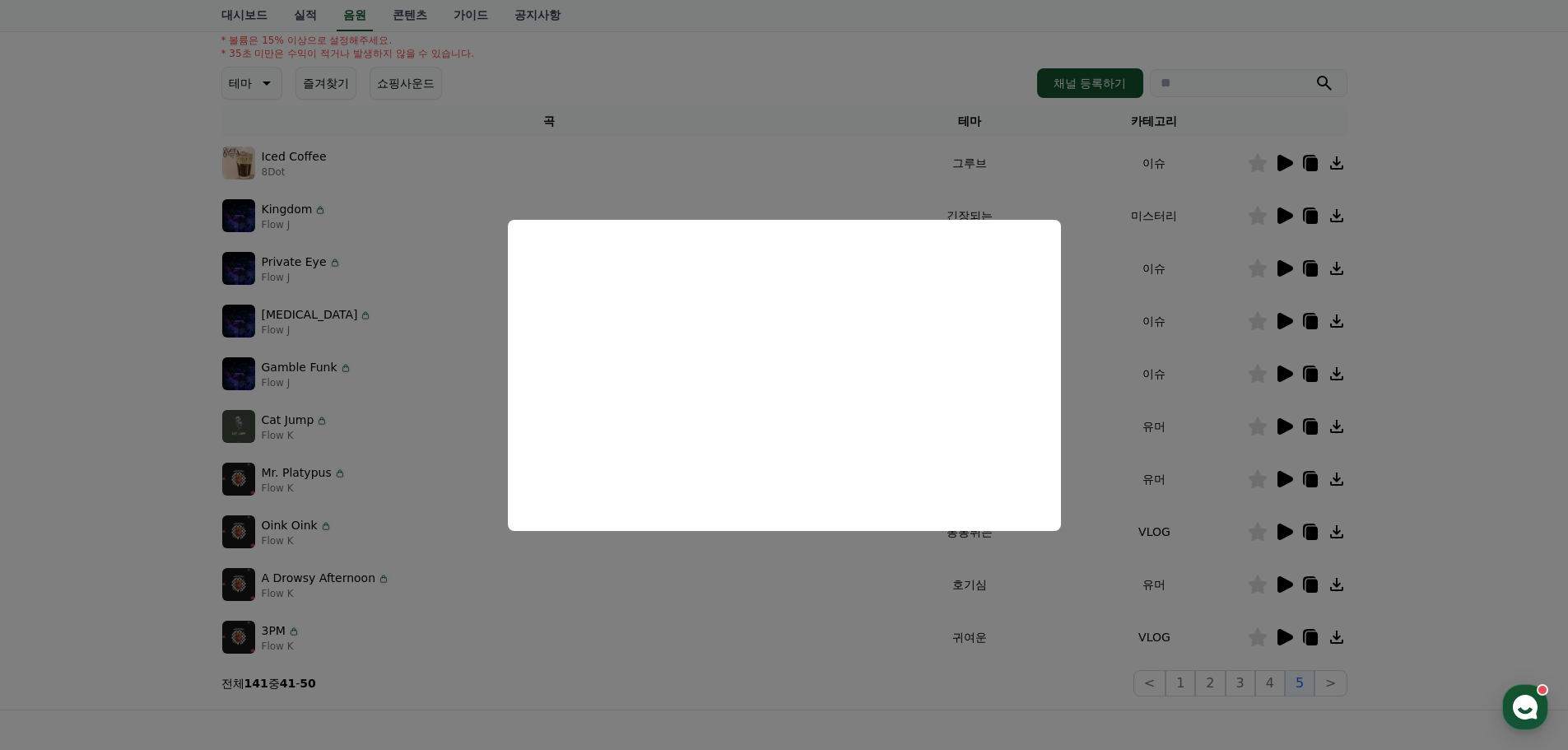
click at [1391, 316] on button "close modal" at bounding box center [784, 375] width 1568 height 750
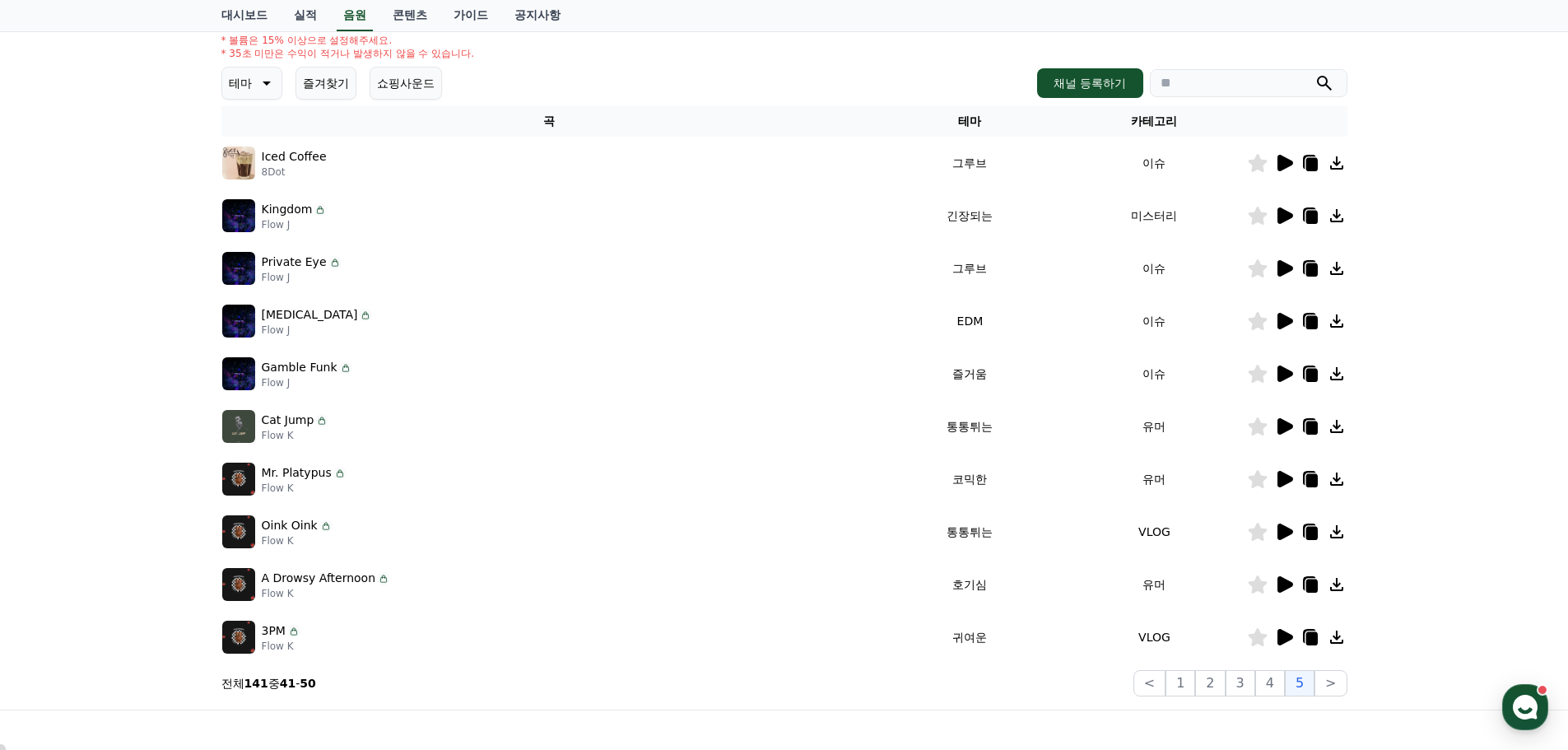
scroll to position [283, 0]
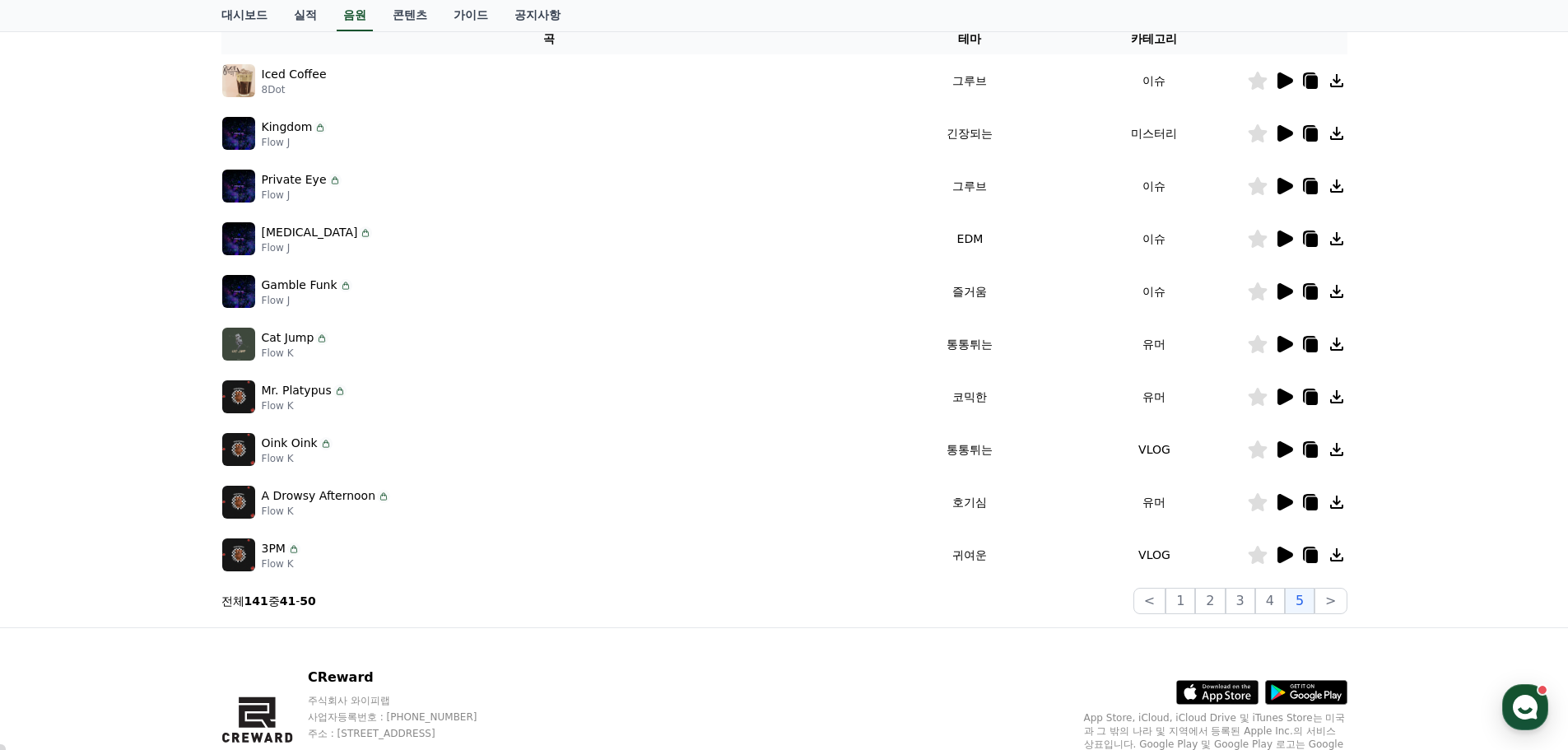
click at [1277, 451] on icon at bounding box center [1285, 449] width 16 height 17
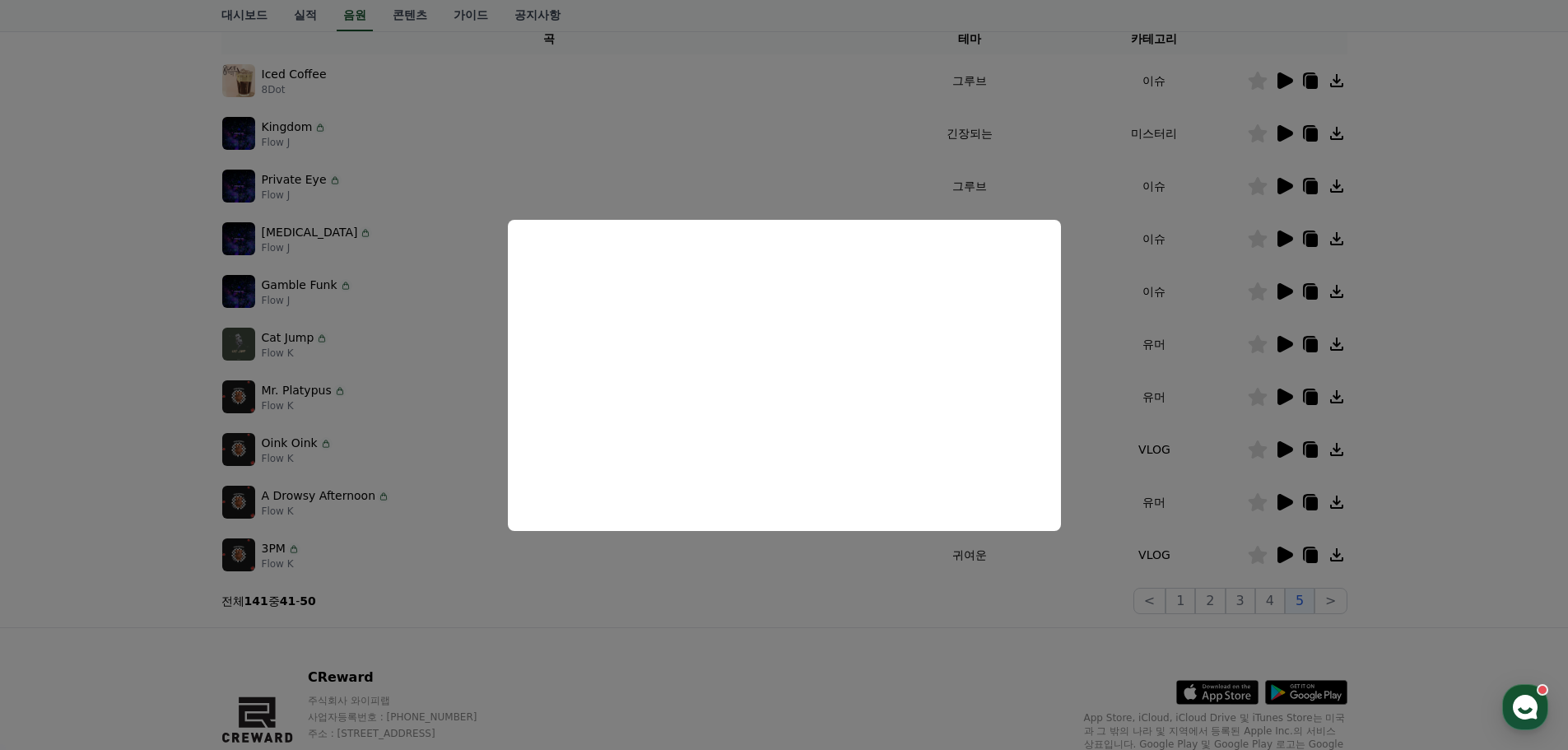
click at [1430, 239] on button "close modal" at bounding box center [784, 375] width 1568 height 750
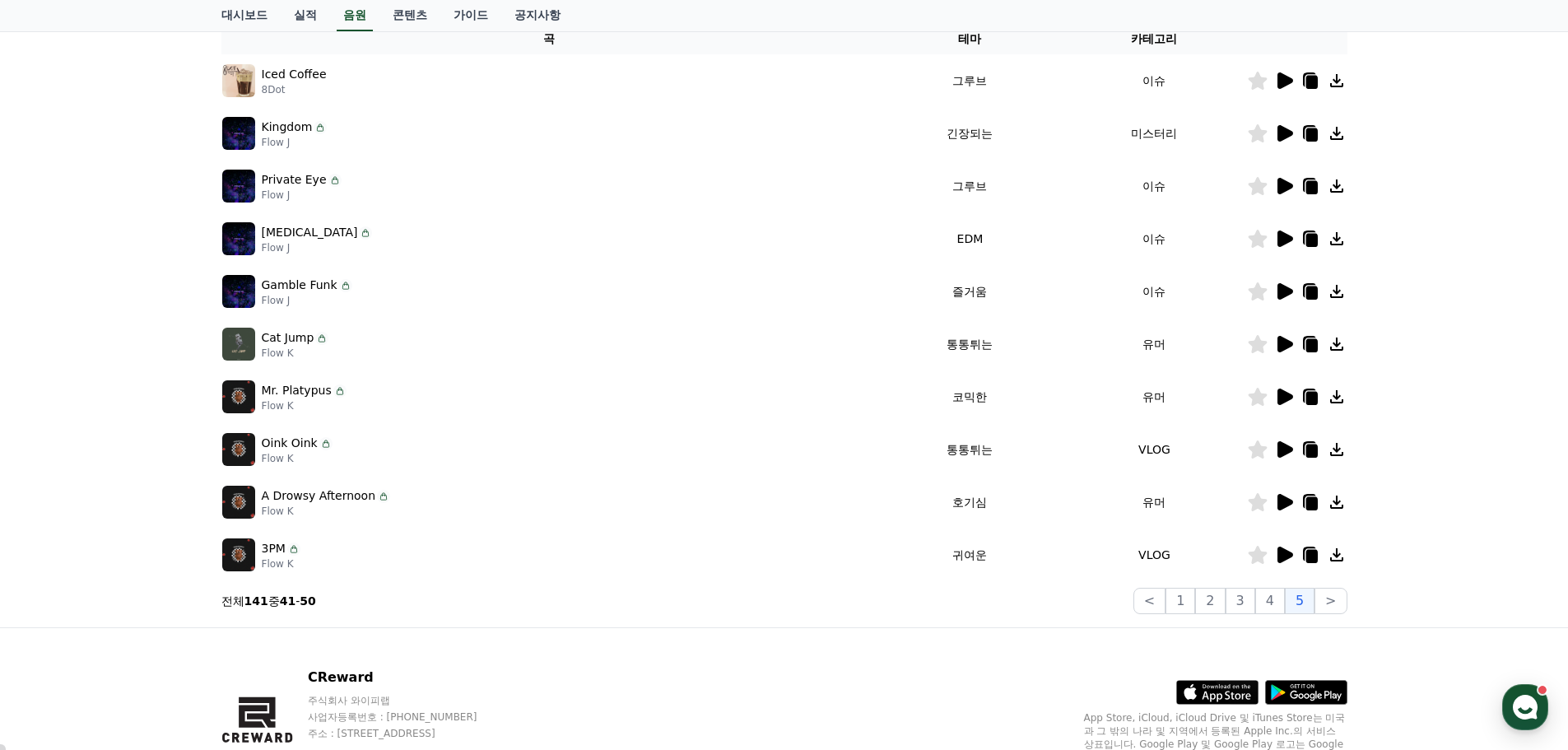
click at [1310, 451] on icon at bounding box center [1311, 450] width 12 height 13
click at [1286, 293] on icon at bounding box center [1285, 291] width 16 height 17
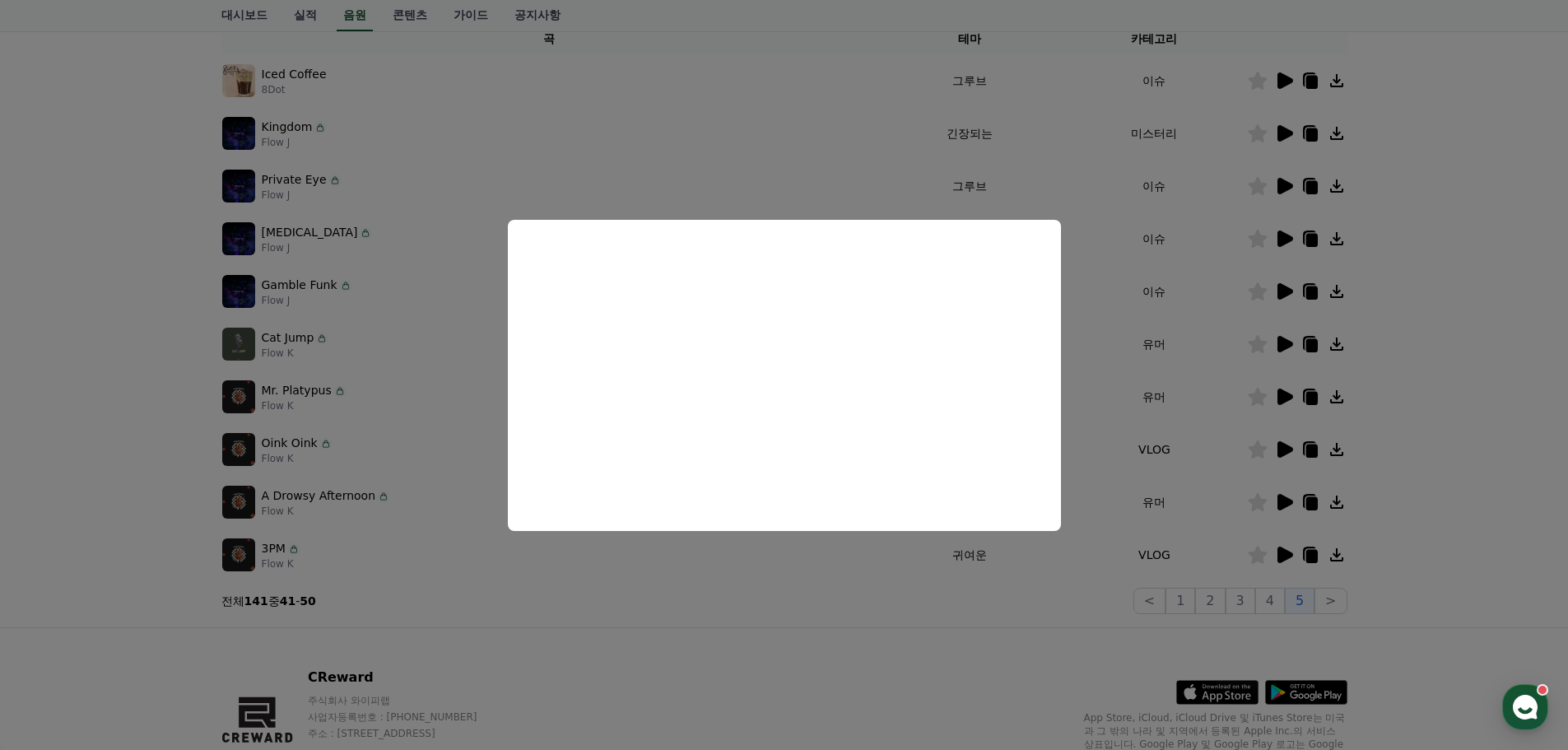
click at [1398, 314] on button "close modal" at bounding box center [784, 375] width 1568 height 750
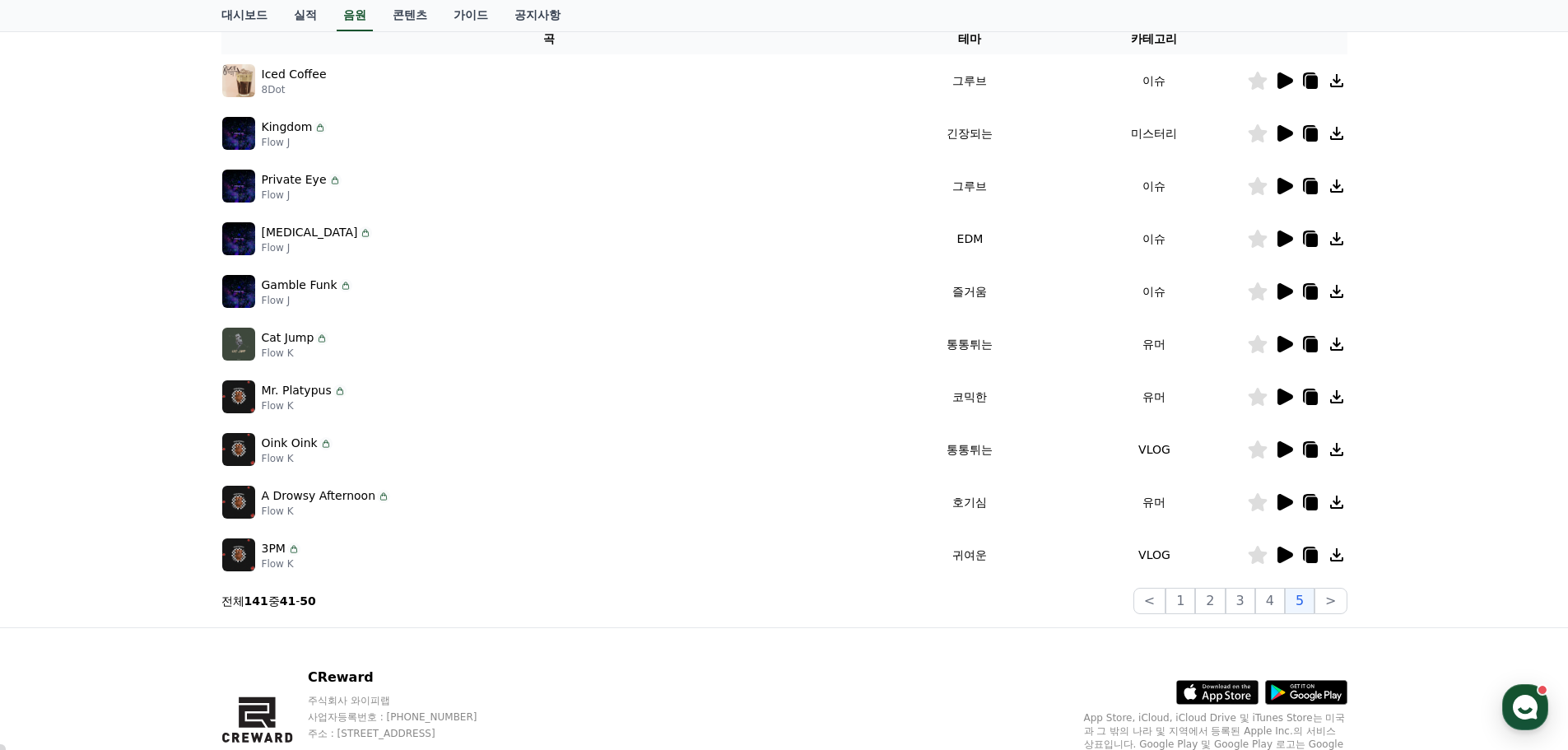
click at [1284, 187] on icon at bounding box center [1285, 186] width 16 height 17
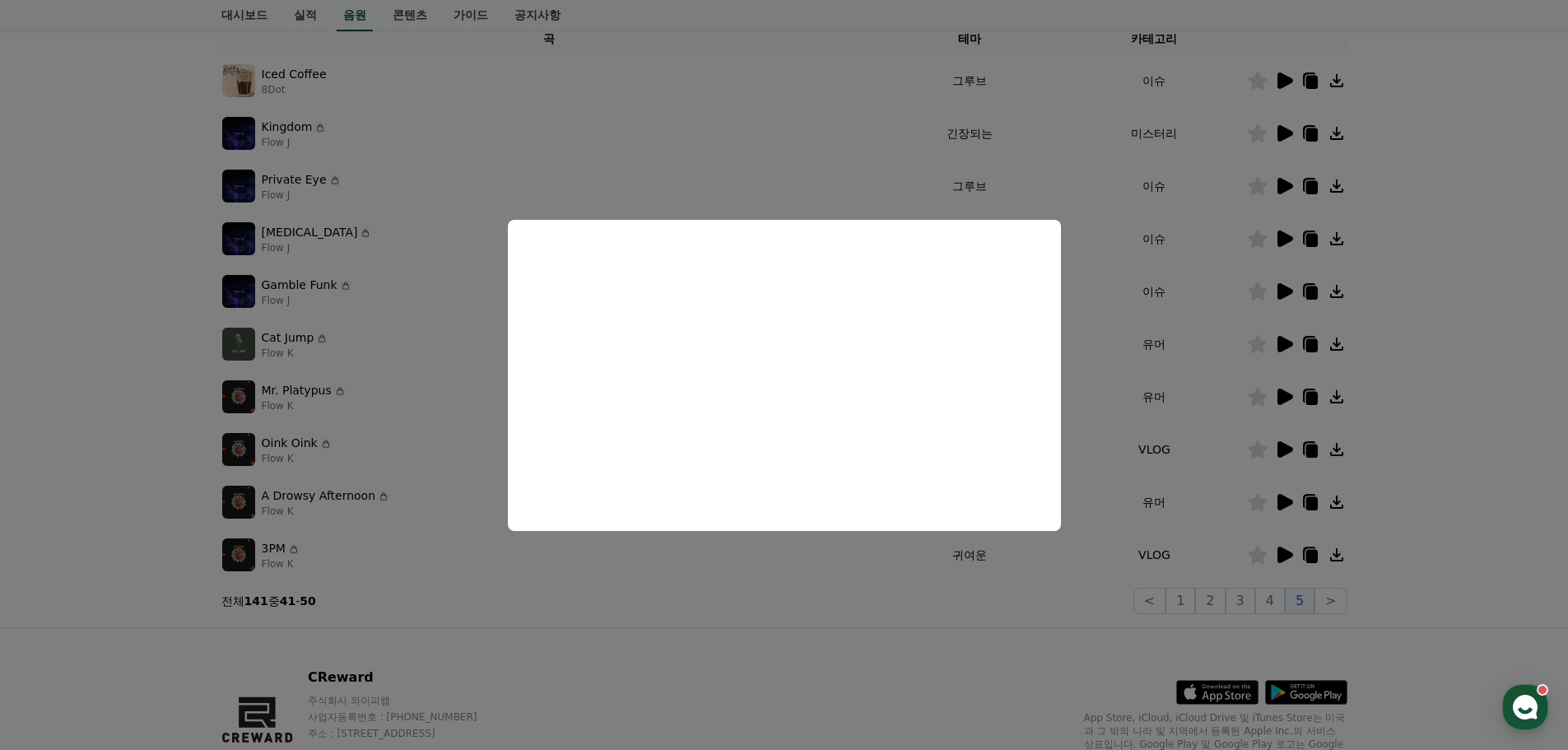
click at [1460, 342] on button "close modal" at bounding box center [784, 375] width 1568 height 750
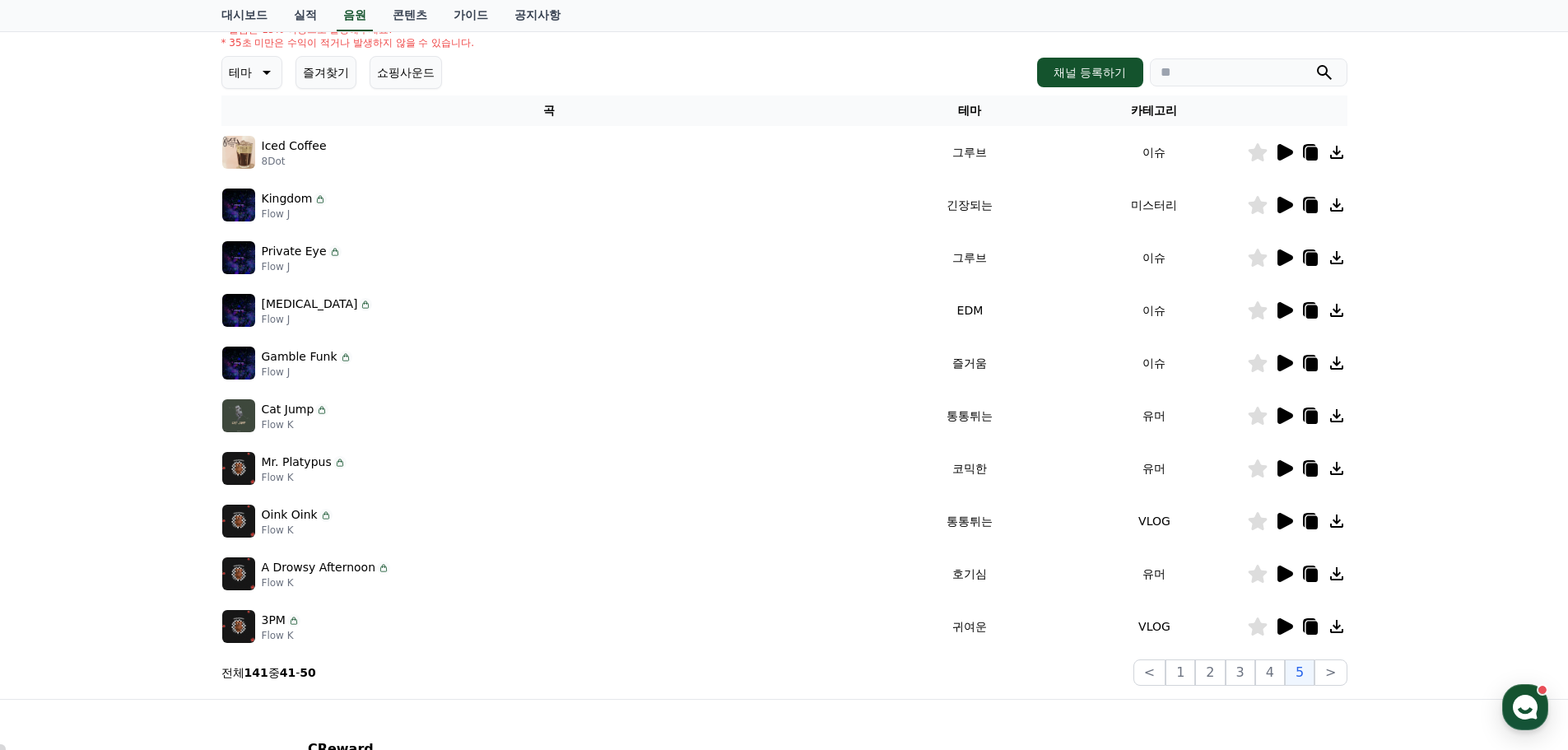
scroll to position [118, 0]
